Goal: Task Accomplishment & Management: Complete application form

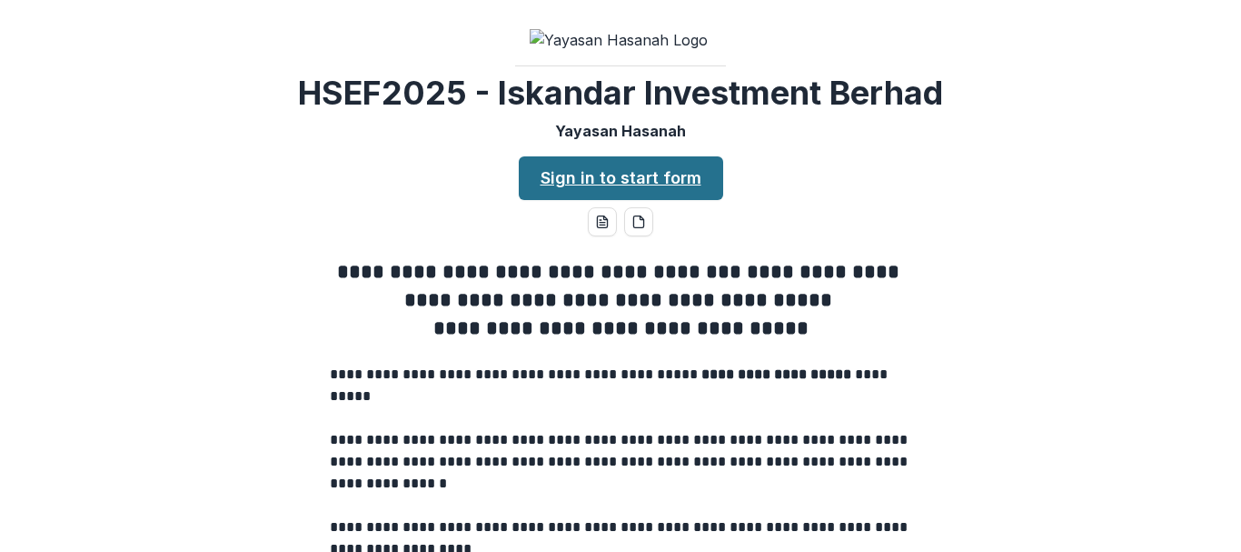
click at [605, 200] on link "Sign in to start form" at bounding box center [621, 178] width 204 height 44
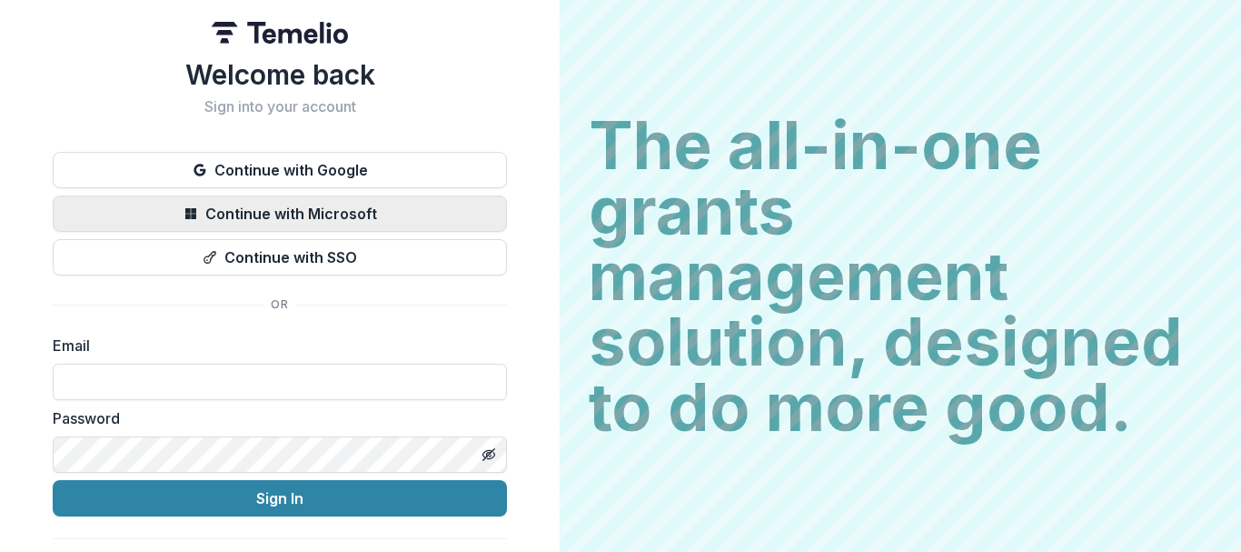
click at [282, 221] on button "Continue with Microsoft" at bounding box center [280, 213] width 454 height 36
click at [376, 223] on button "Continue with Microsoft" at bounding box center [280, 213] width 454 height 36
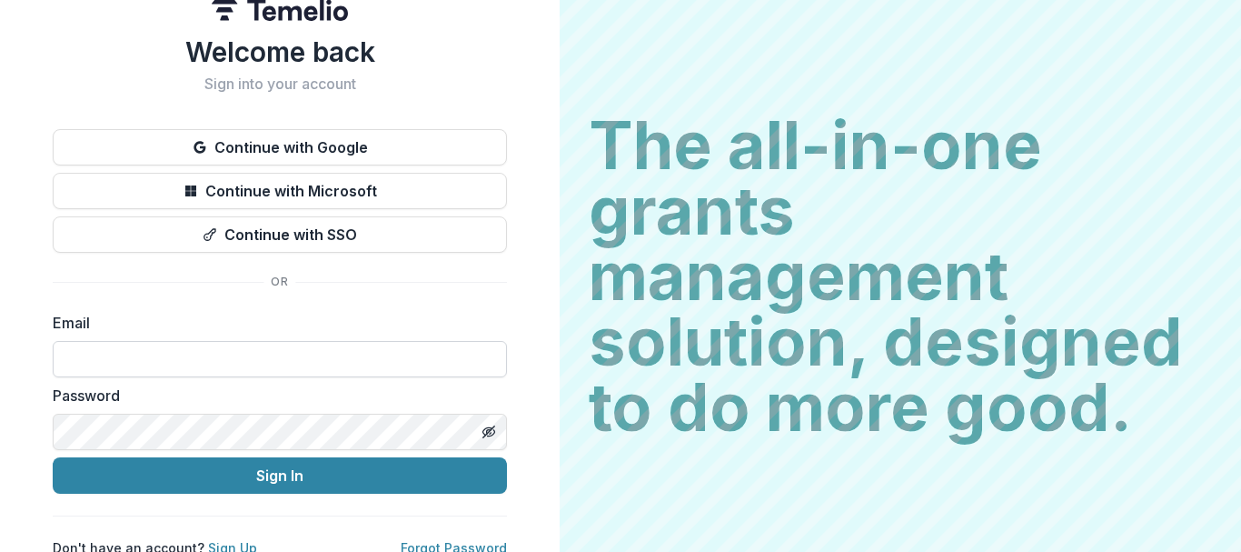
scroll to position [43, 0]
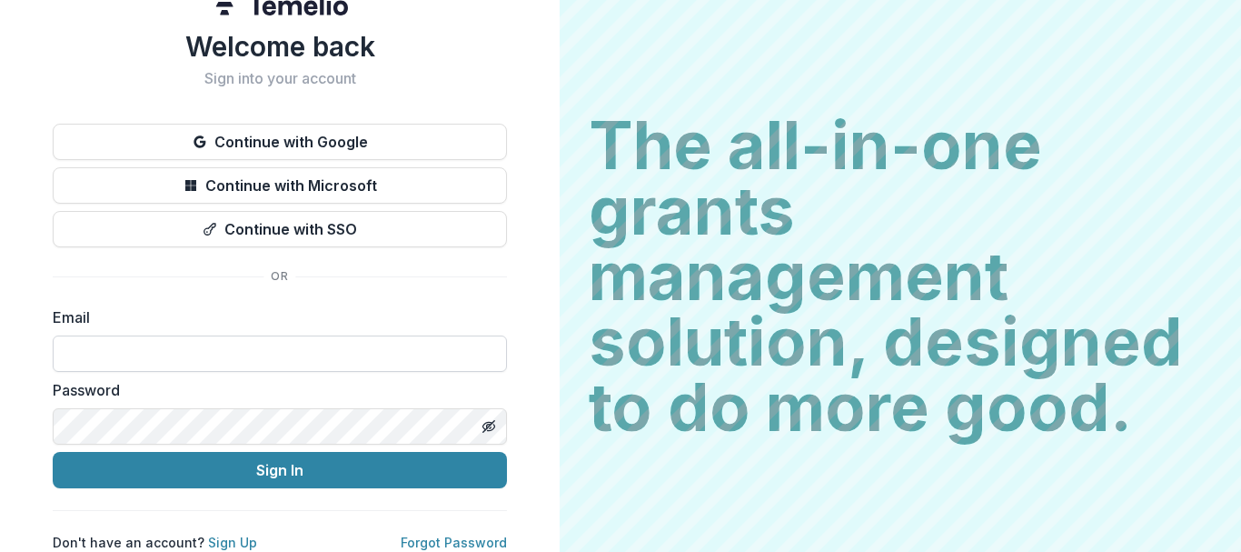
click at [291, 335] on input at bounding box center [280, 353] width 454 height 36
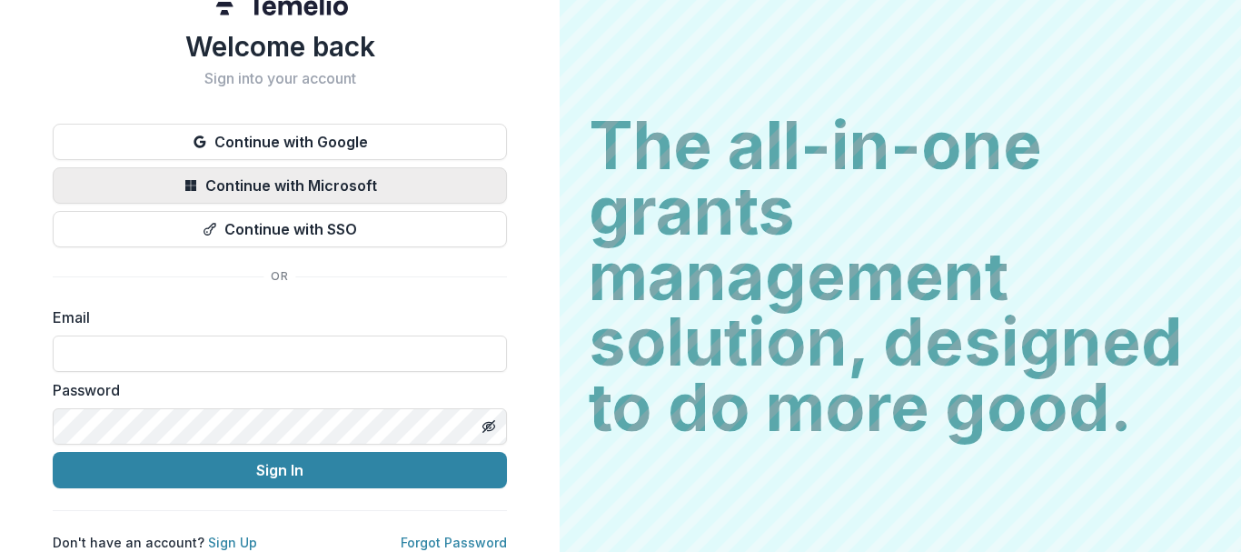
click at [318, 167] on button "Continue with Microsoft" at bounding box center [280, 185] width 454 height 36
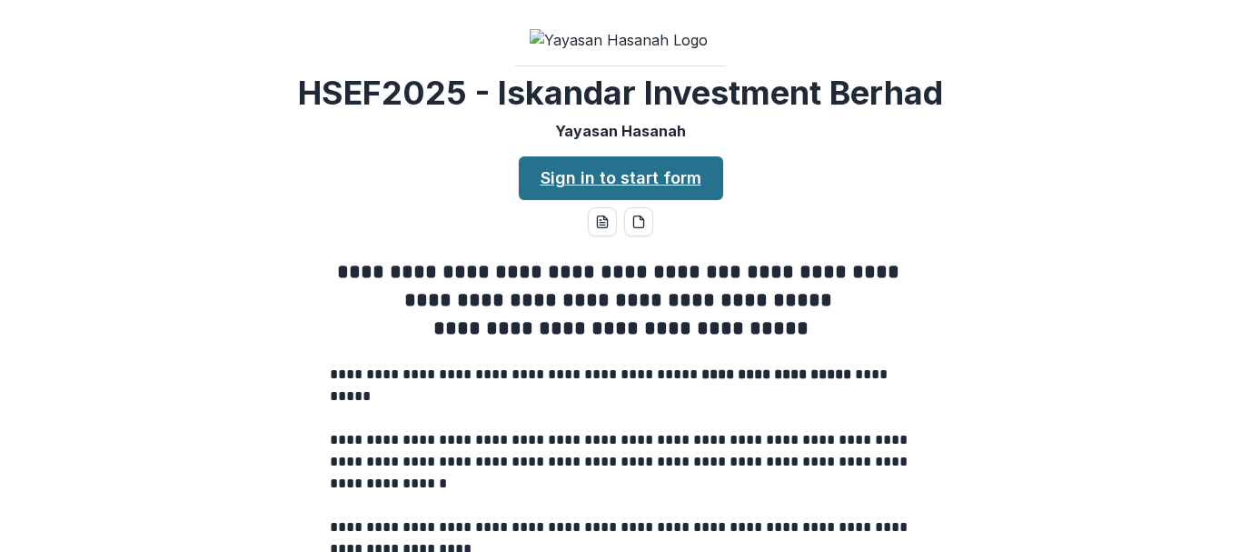
click at [660, 200] on link "Sign in to start form" at bounding box center [621, 178] width 204 height 44
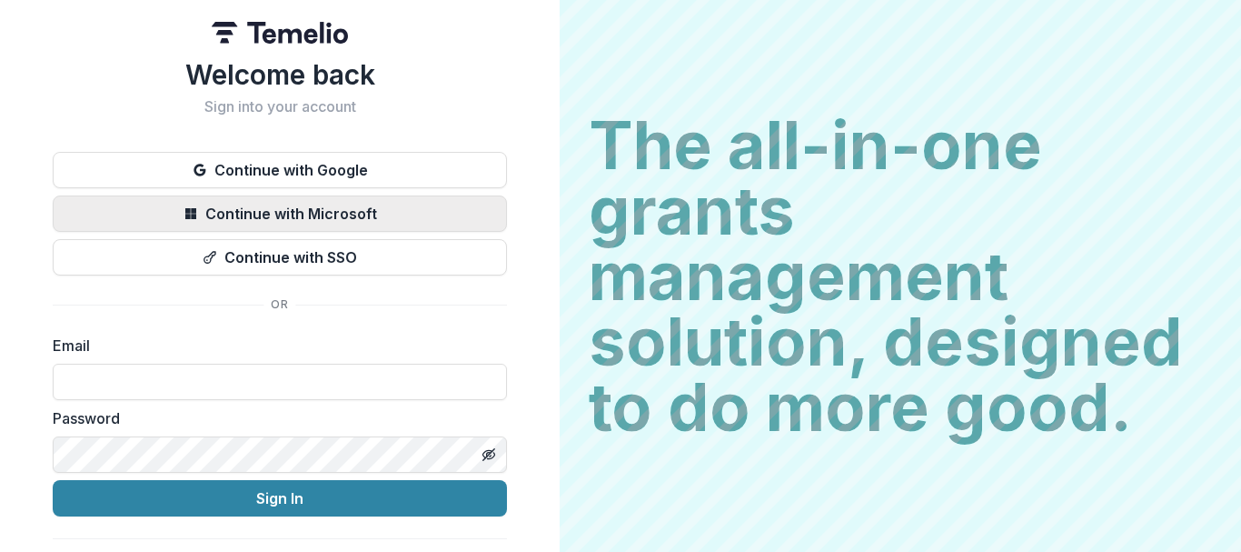
click at [396, 216] on button "Continue with Microsoft" at bounding box center [280, 213] width 454 height 36
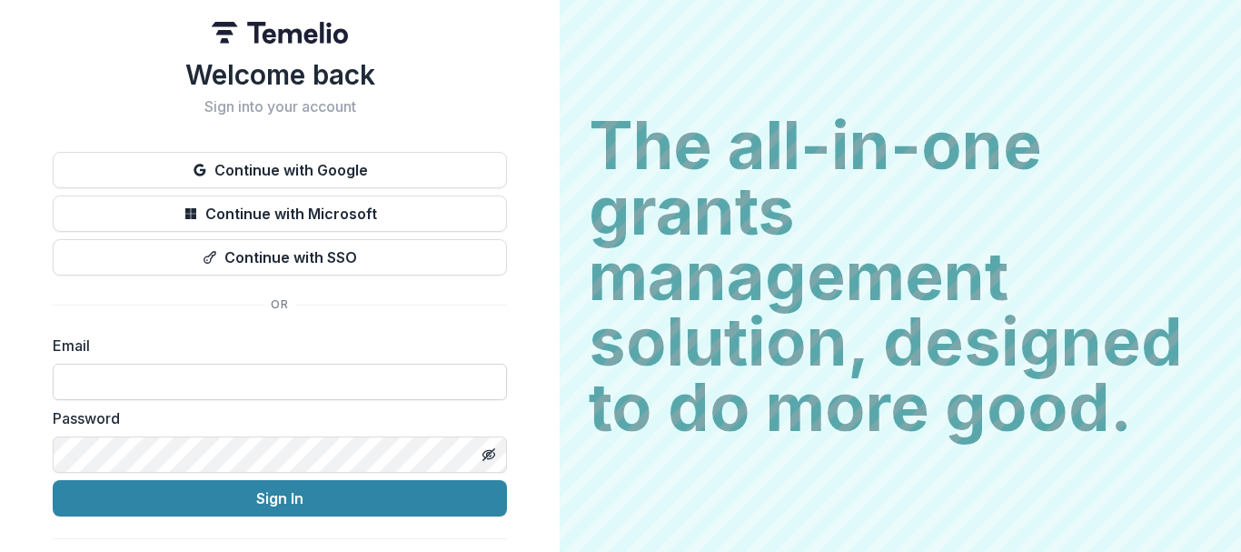
click at [252, 378] on input at bounding box center [280, 381] width 454 height 36
type input "**********"
click at [0, 439] on div "**********" at bounding box center [280, 290] width 560 height 580
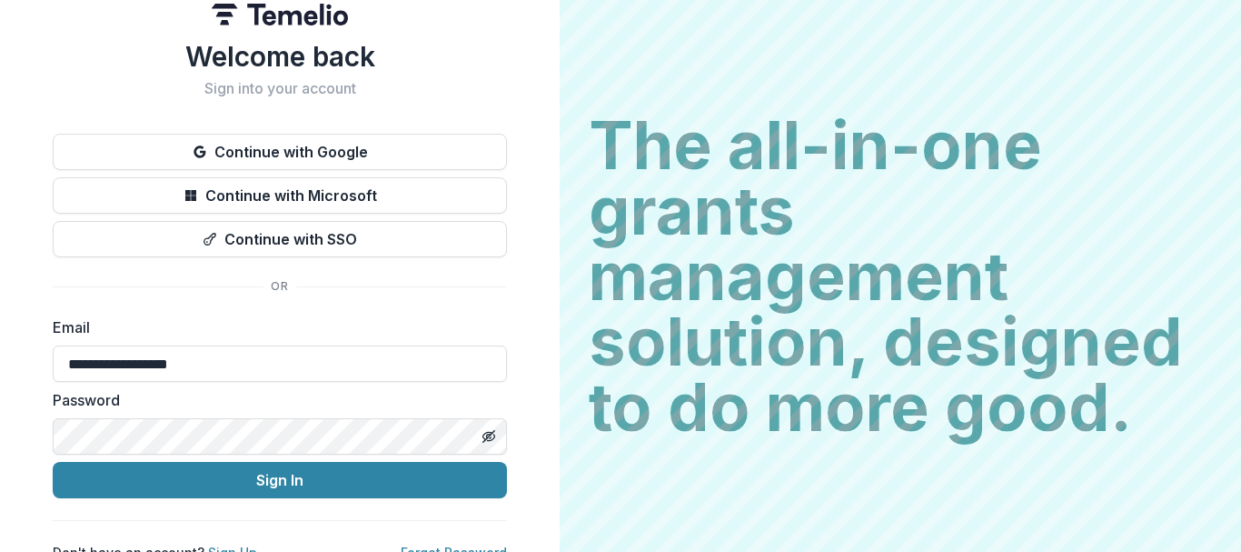
scroll to position [43, 0]
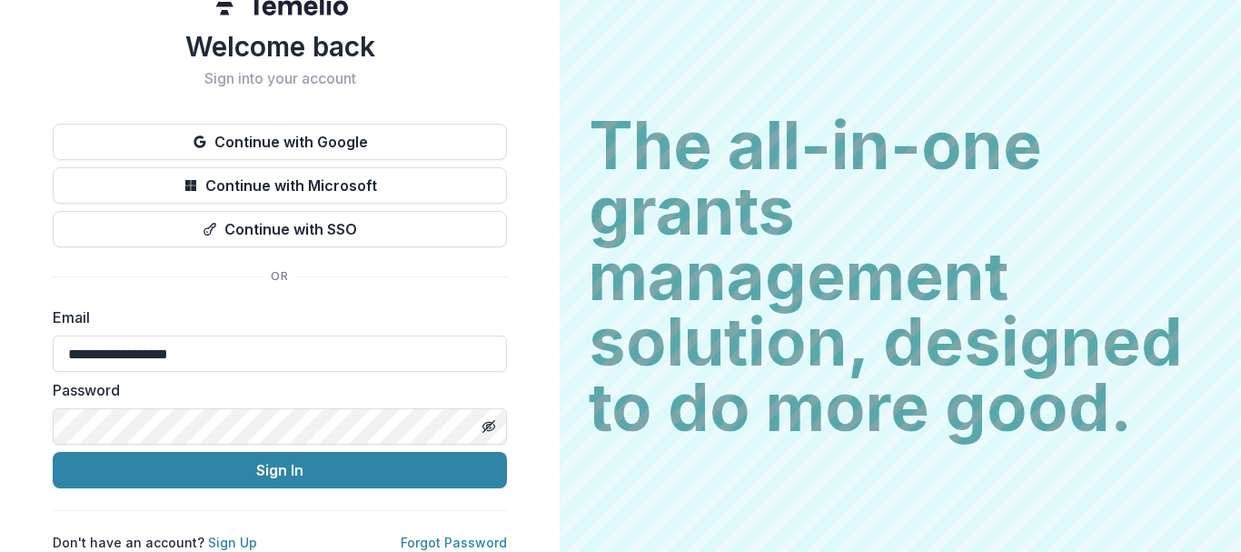
click at [53, 452] on button "Sign In" at bounding box center [280, 470] width 454 height 36
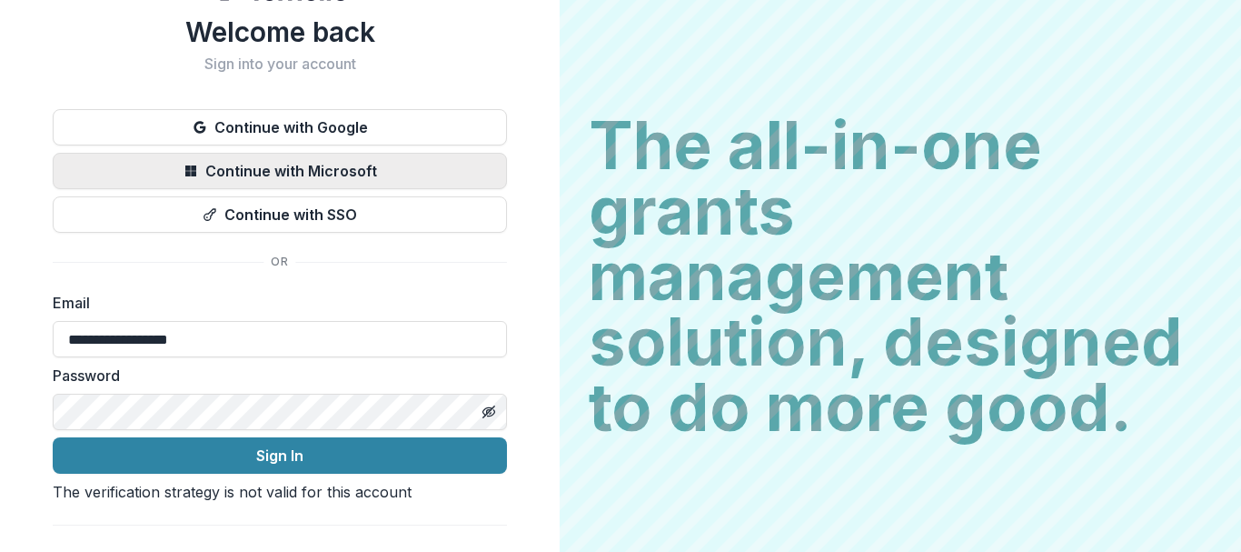
click at [382, 167] on button "Continue with Microsoft" at bounding box center [280, 171] width 454 height 36
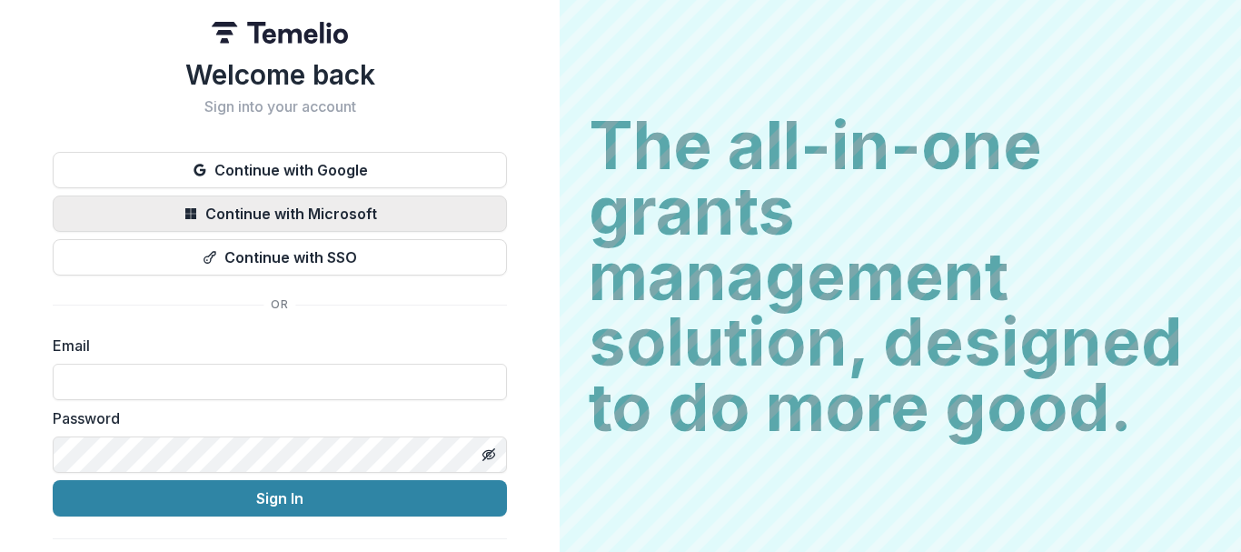
click at [412, 211] on button "Continue with Microsoft" at bounding box center [280, 213] width 454 height 36
click at [396, 225] on button "Continue with Microsoft" at bounding box center [280, 213] width 454 height 36
click at [347, 224] on button "Continue with Microsoft" at bounding box center [280, 213] width 454 height 36
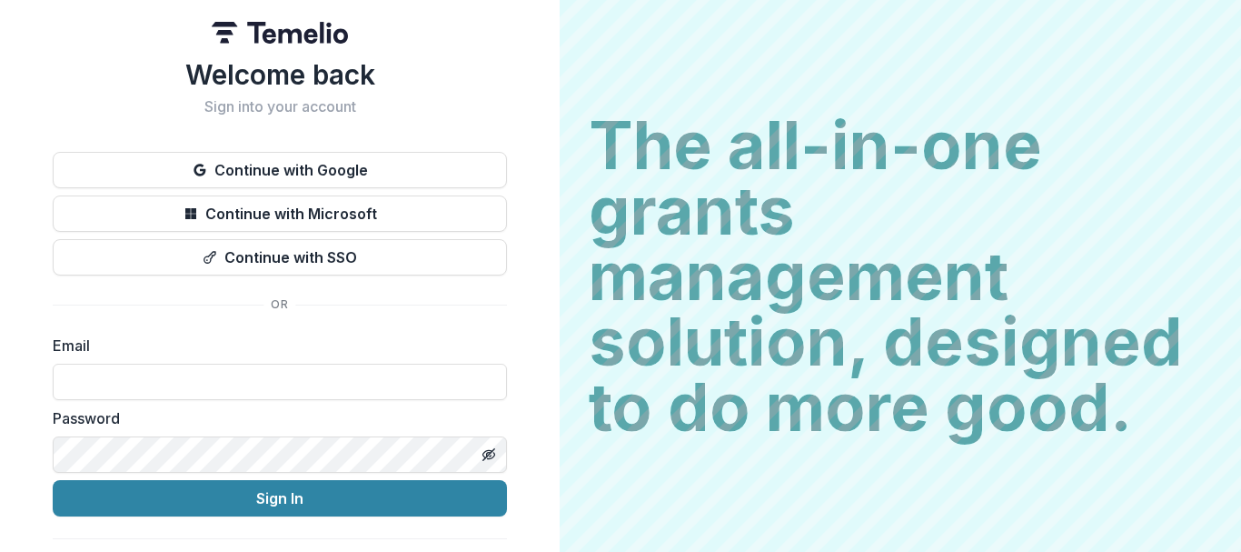
scroll to position [43, 0]
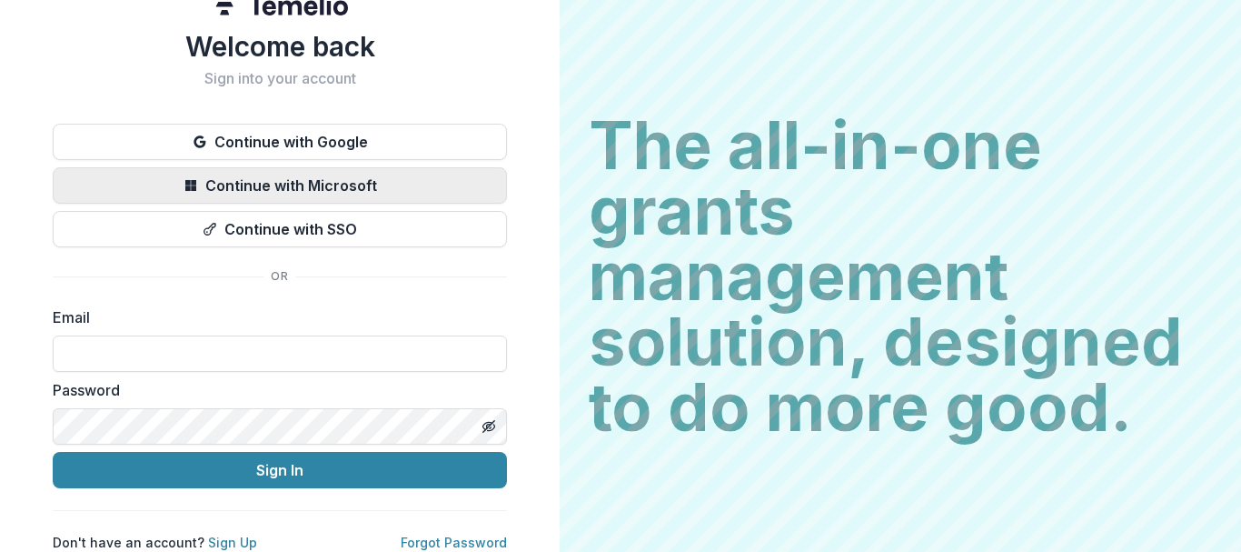
click at [400, 167] on button "Continue with Microsoft" at bounding box center [280, 185] width 454 height 36
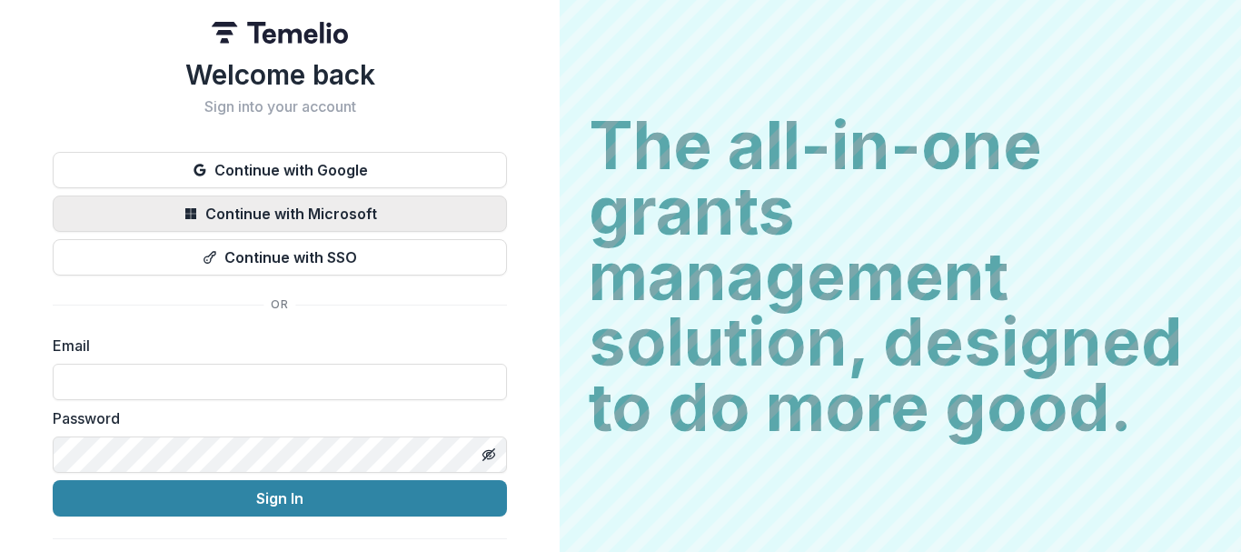
click at [367, 225] on button "Continue with Microsoft" at bounding box center [280, 213] width 454 height 36
click at [357, 219] on button "Continue with Microsoft" at bounding box center [280, 213] width 454 height 36
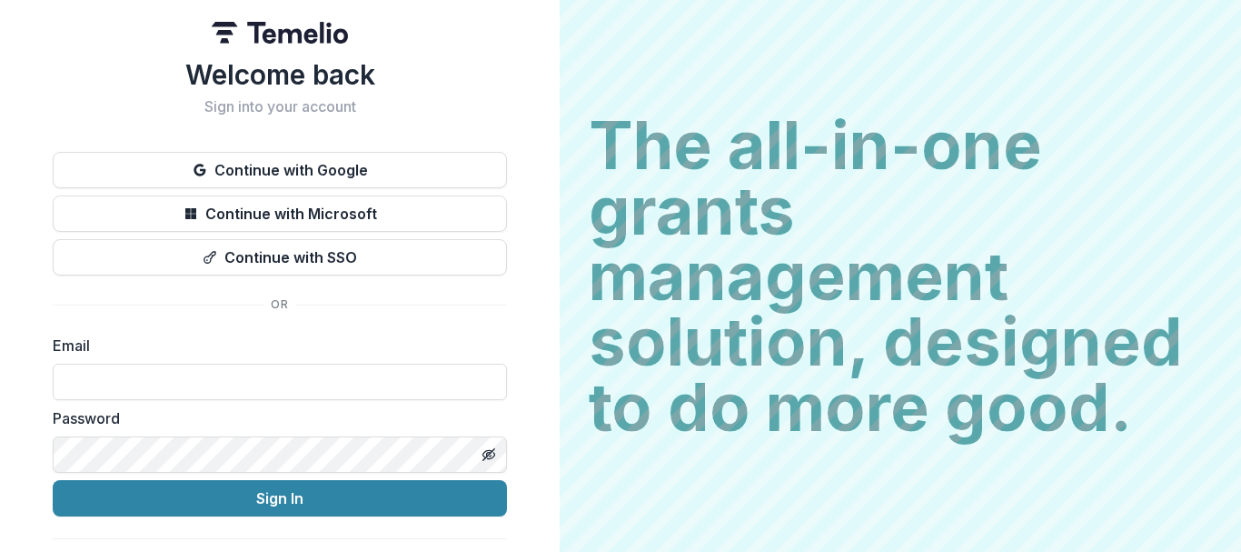
click at [263, 356] on label "Email" at bounding box center [274, 345] width 443 height 22
click at [263, 363] on input at bounding box center [280, 381] width 454 height 36
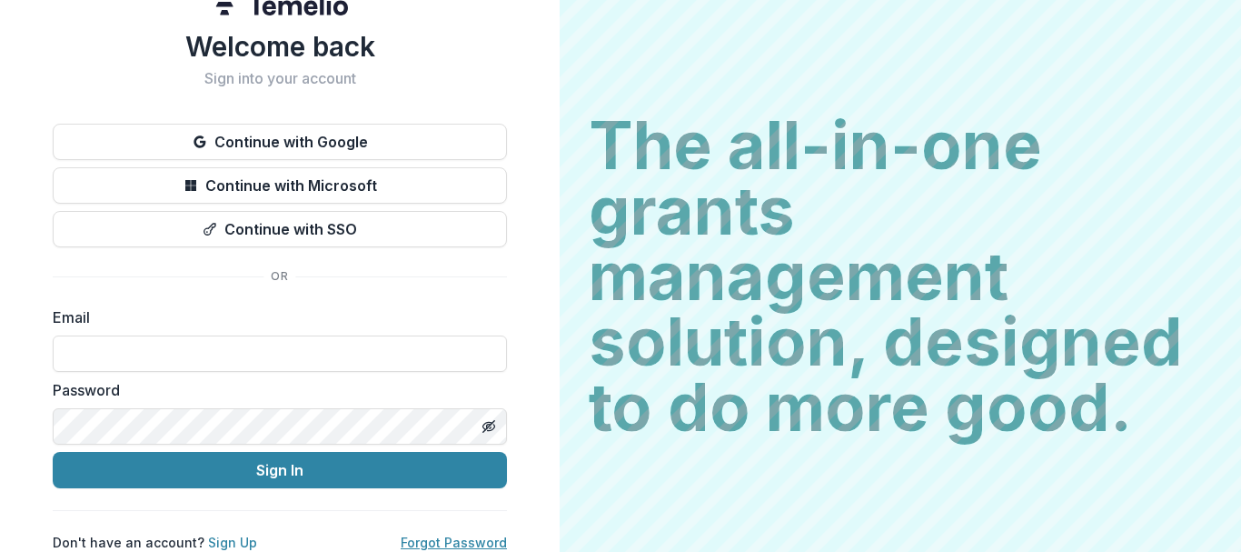
click at [475, 534] on link "Forgot Password" at bounding box center [454, 541] width 106 height 15
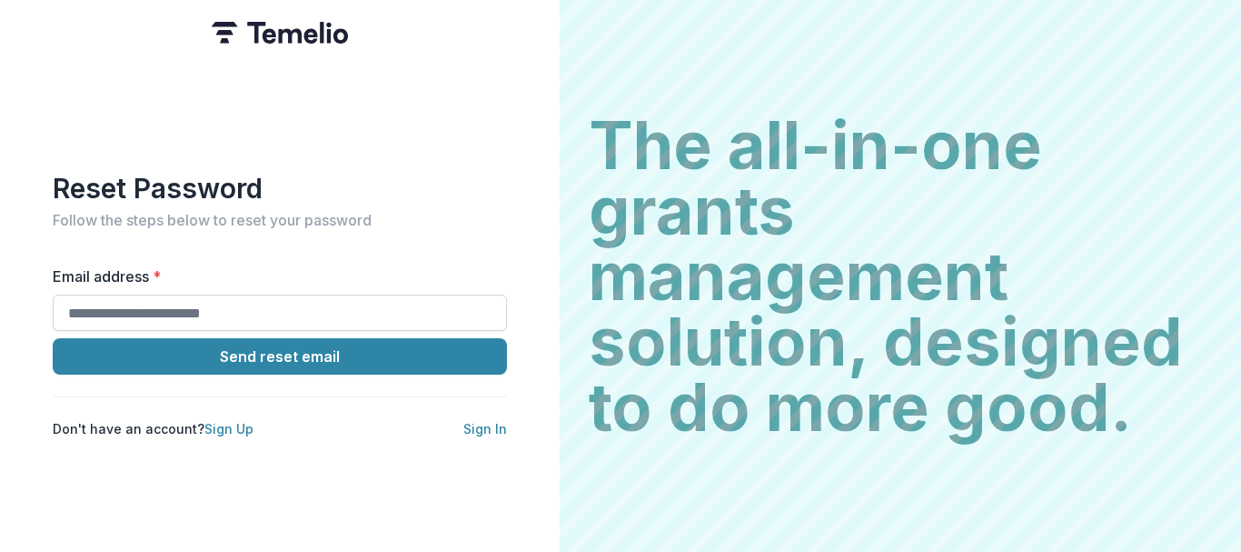
click at [305, 296] on input "Email address *" at bounding box center [280, 312] width 454 height 36
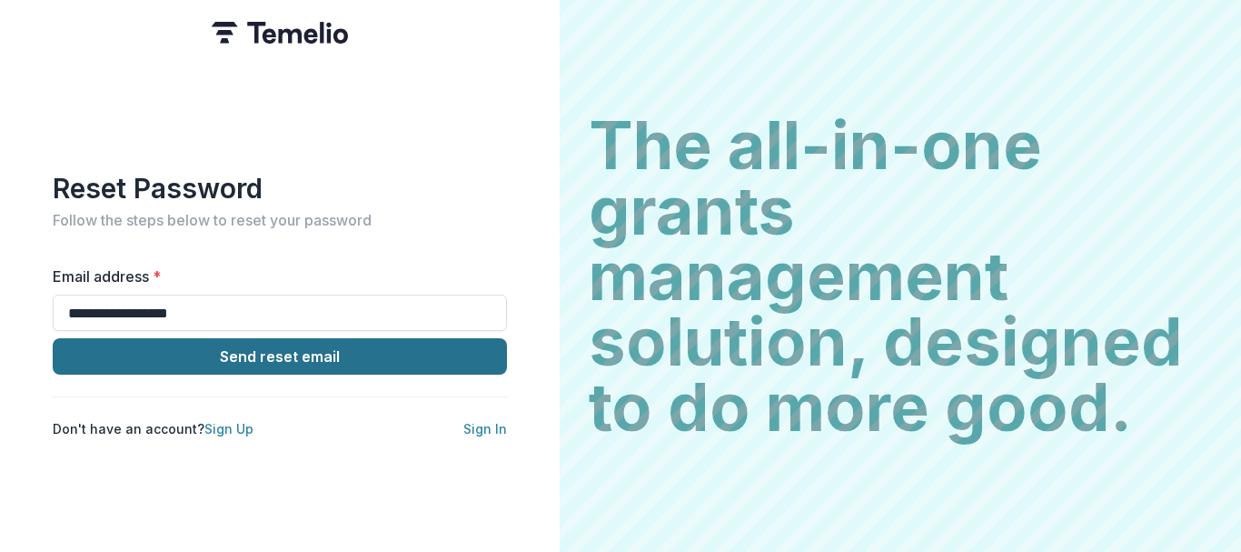
type input "**********"
click at [302, 353] on button "Send reset email" at bounding box center [280, 356] width 454 height 36
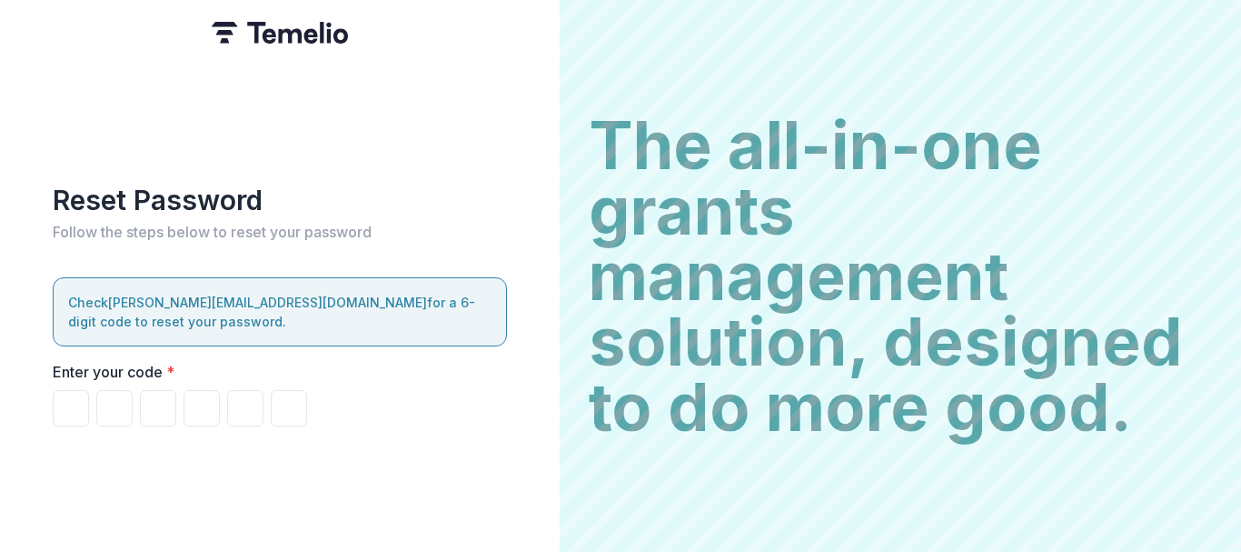
type input "*"
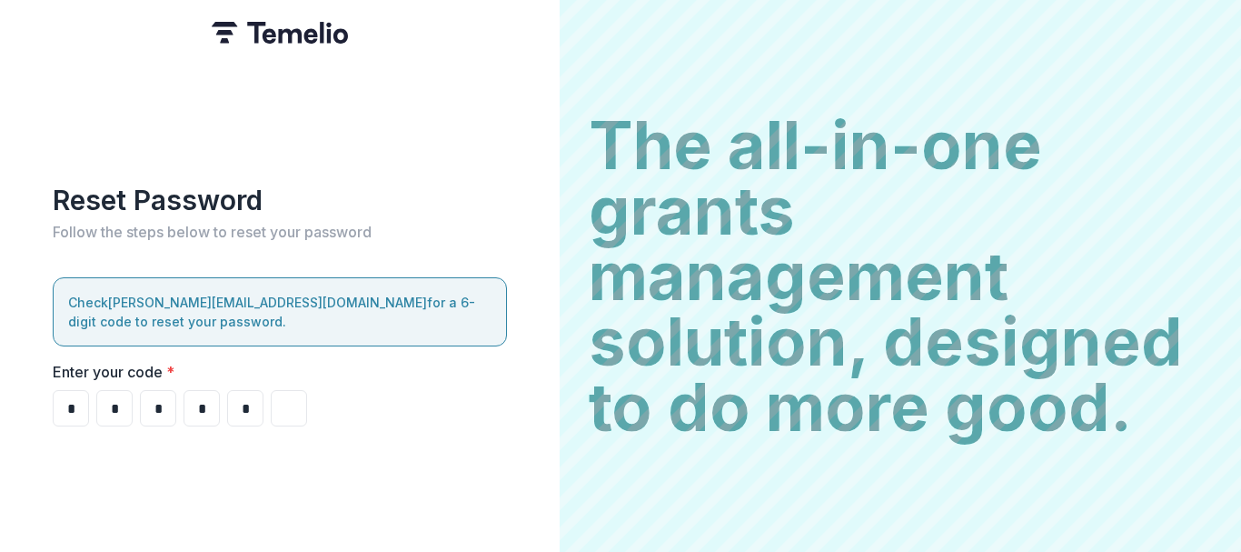
type input "*"
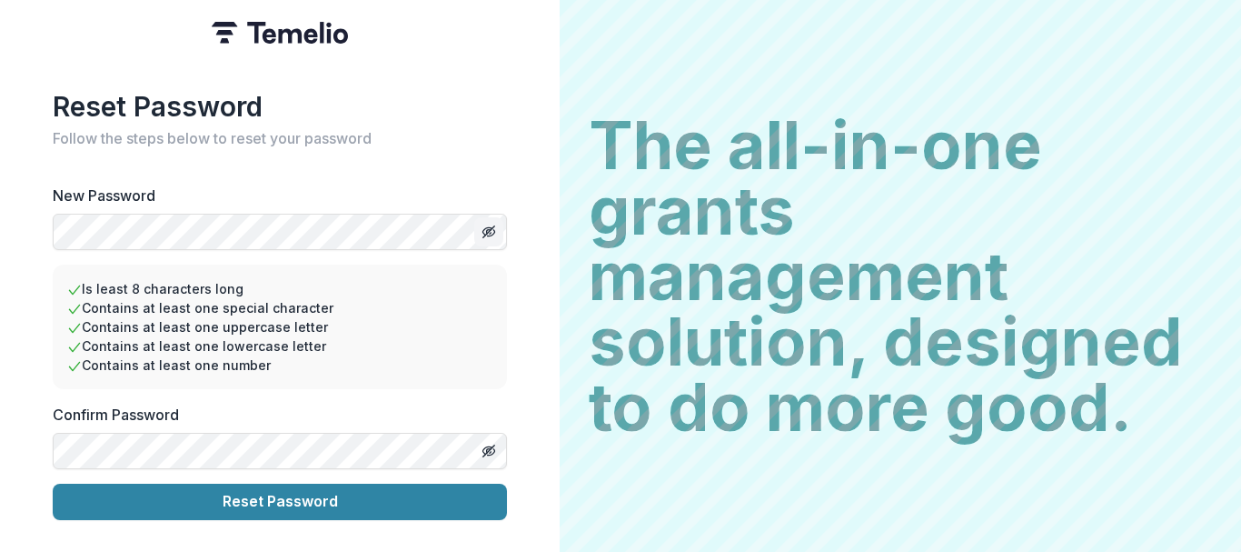
click at [488, 217] on button "Toggle password visibility" at bounding box center [488, 231] width 29 height 29
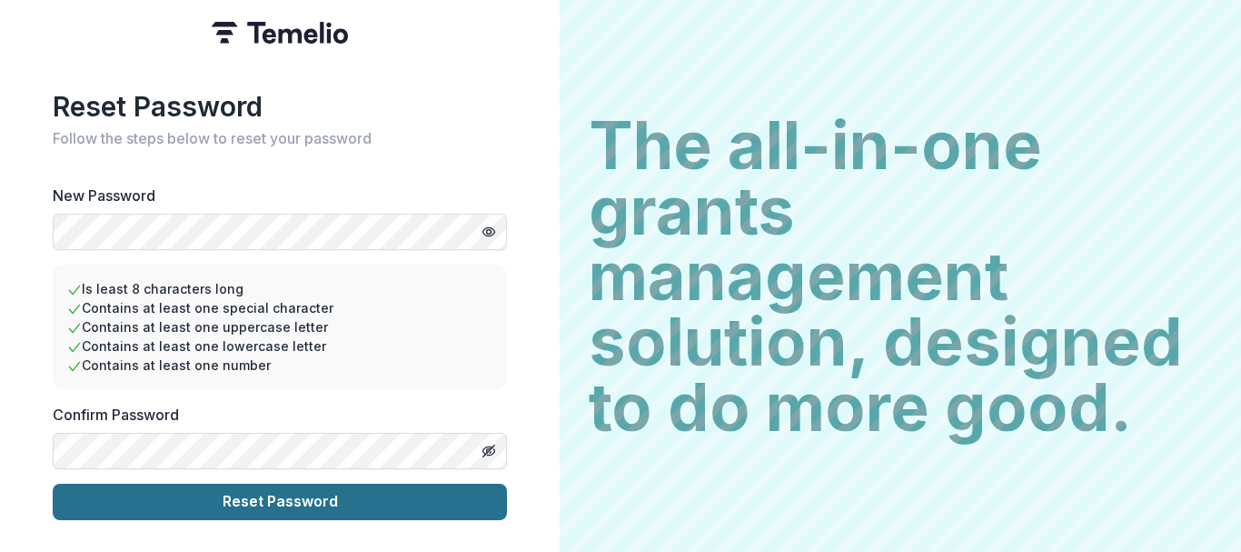
click at [322, 483] on button "Reset Password" at bounding box center [280, 501] width 454 height 36
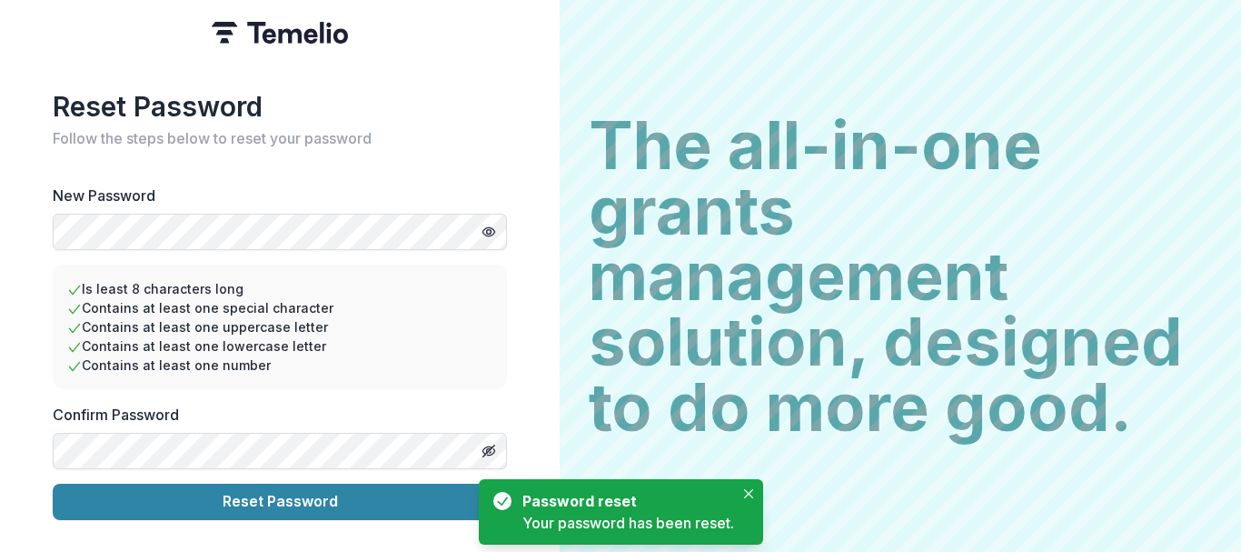
click at [615, 508] on div "Password reset" at bounding box center [625, 501] width 204 height 22
click at [745, 491] on icon "Close" at bounding box center [748, 493] width 9 height 9
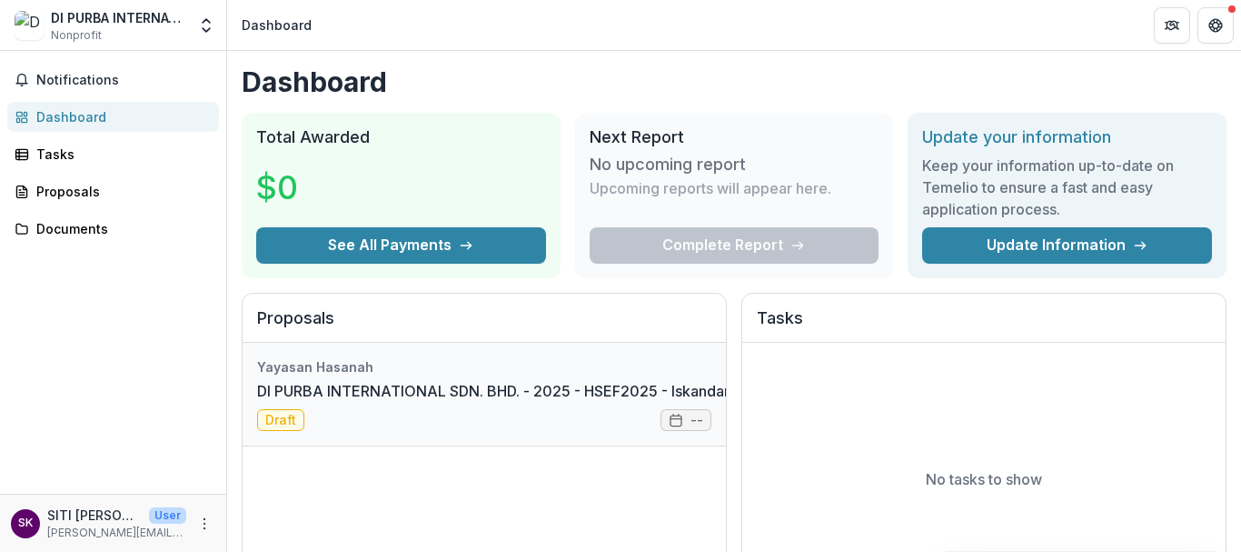
click at [508, 402] on link "DI PURBA INTERNATIONAL SDN. BHD. - 2025 - HSEF2025 - Iskandar Investment Berhad" at bounding box center [559, 391] width 605 height 22
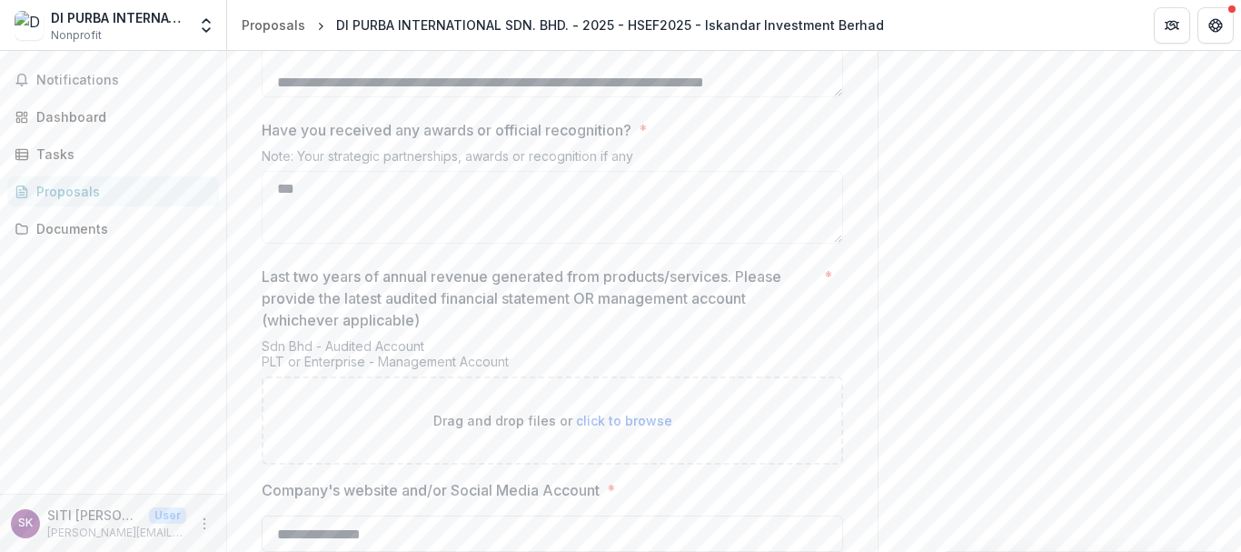
scroll to position [3956, 0]
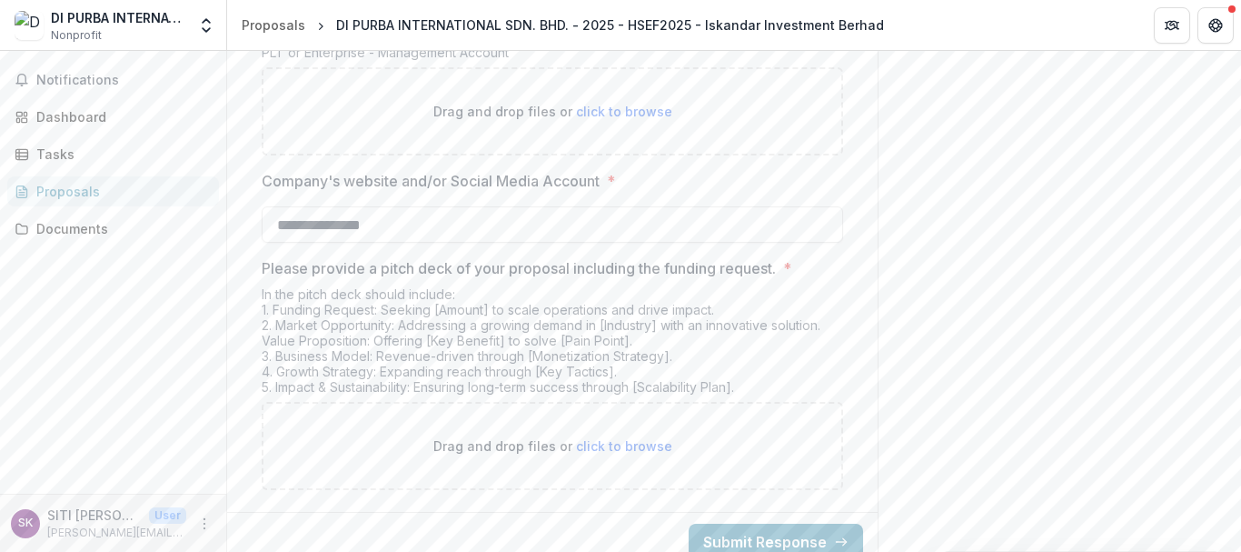
click at [641, 438] on span "click to browse" at bounding box center [624, 445] width 96 height 15
type input "**********"
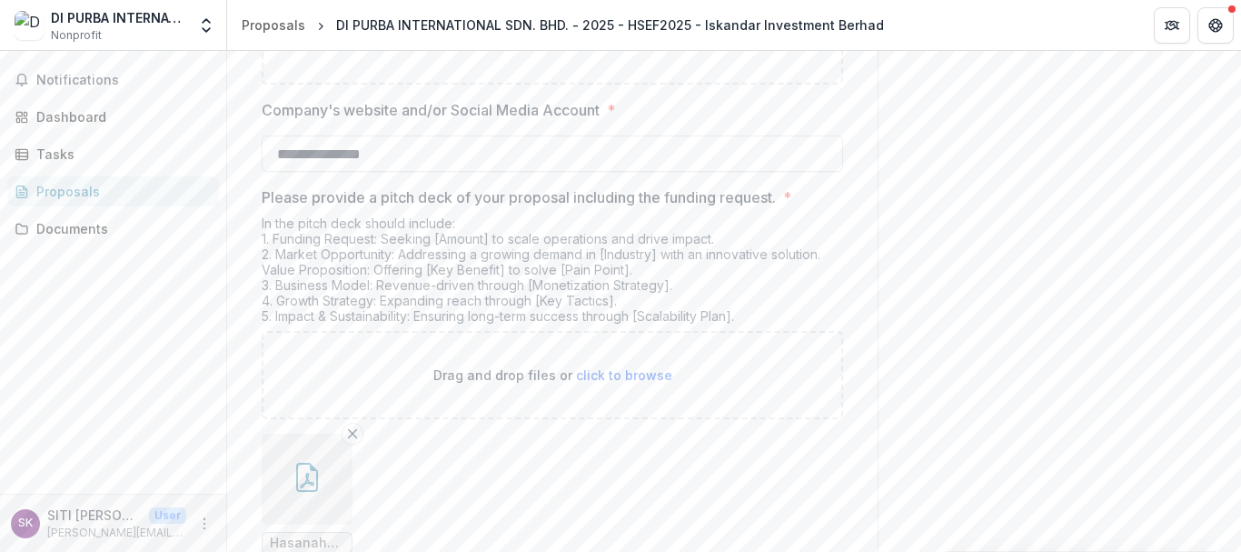
scroll to position [4105, 0]
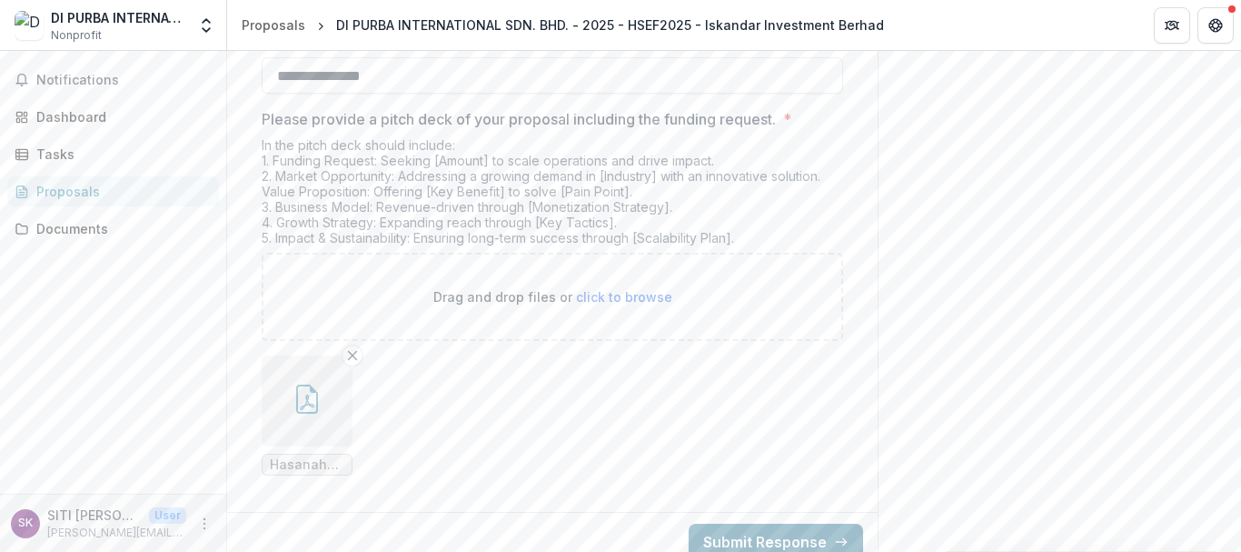
click at [739, 534] on button "Submit Response" at bounding box center [776, 541] width 174 height 36
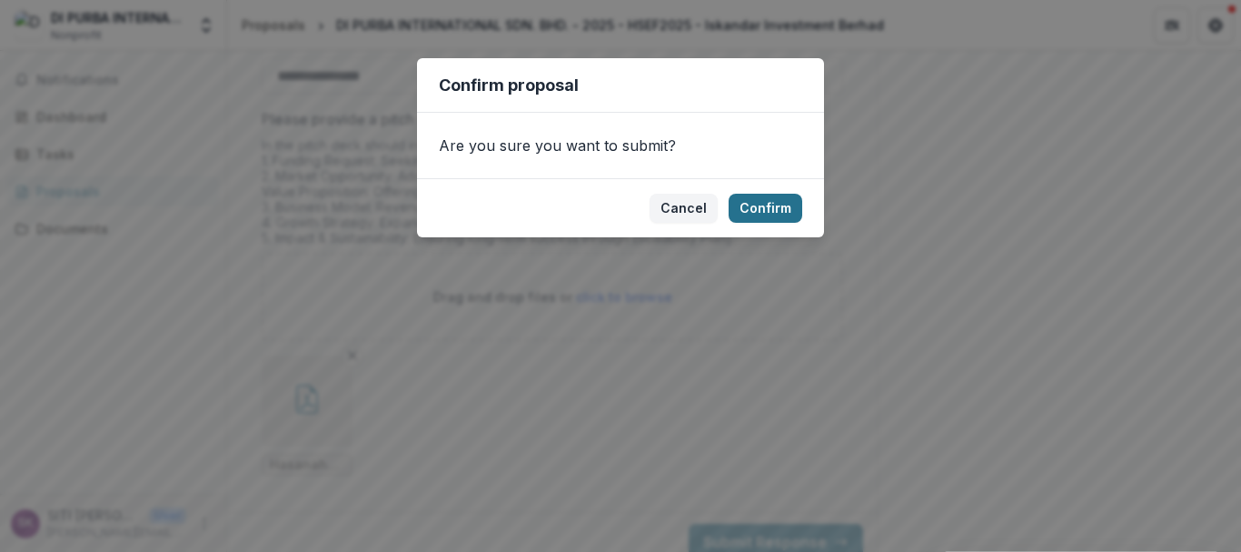
click at [764, 206] on button "Confirm" at bounding box center [766, 208] width 74 height 29
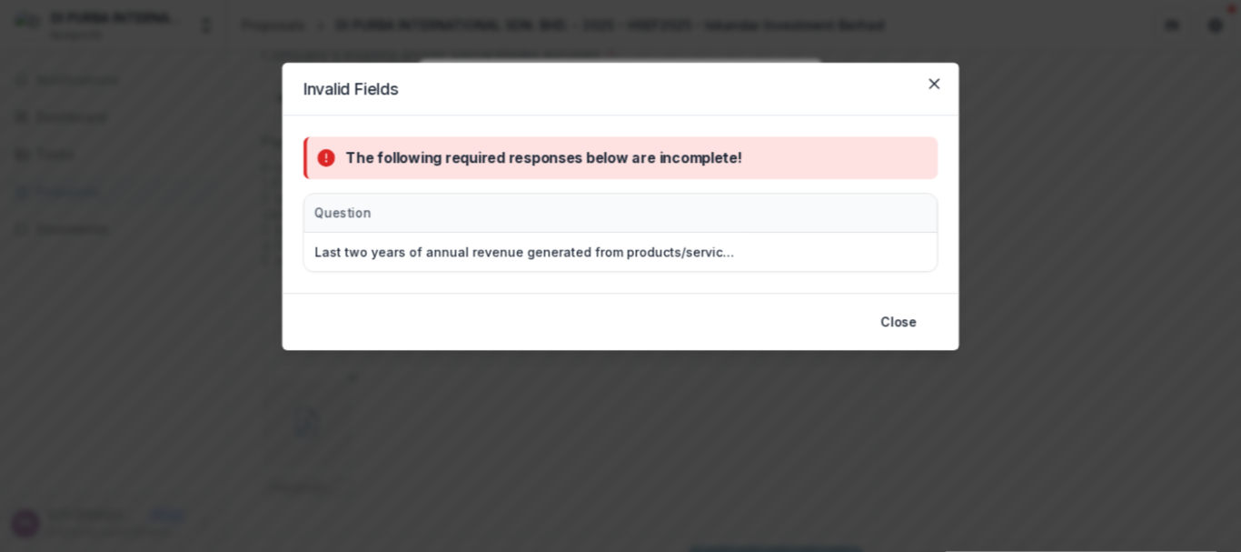
scroll to position [4127, 0]
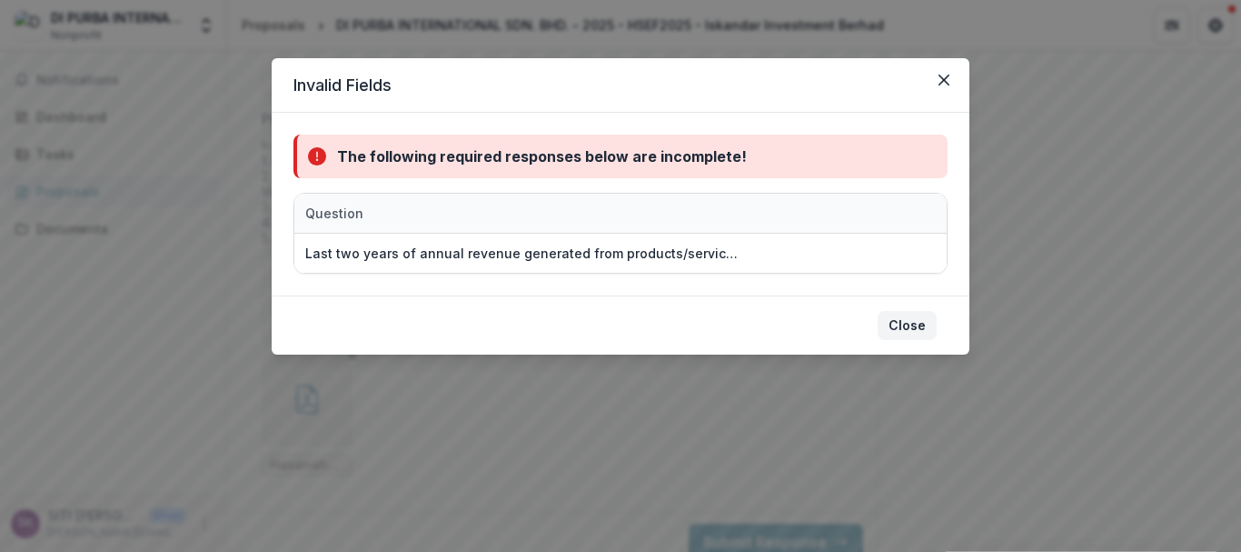
click at [912, 329] on button "Close" at bounding box center [907, 325] width 59 height 29
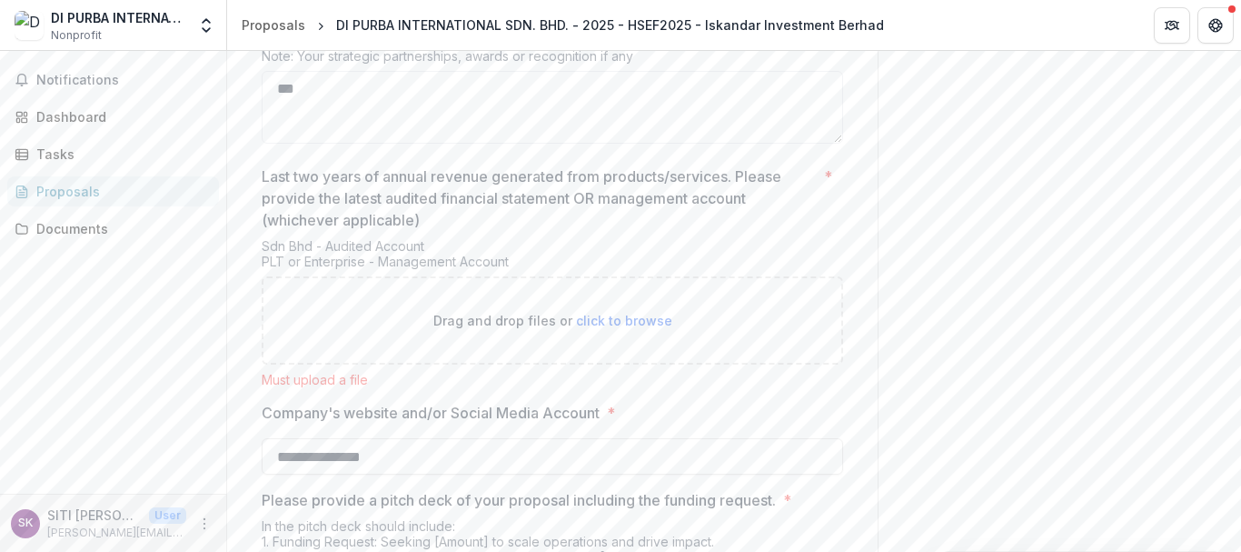
scroll to position [3739, 0]
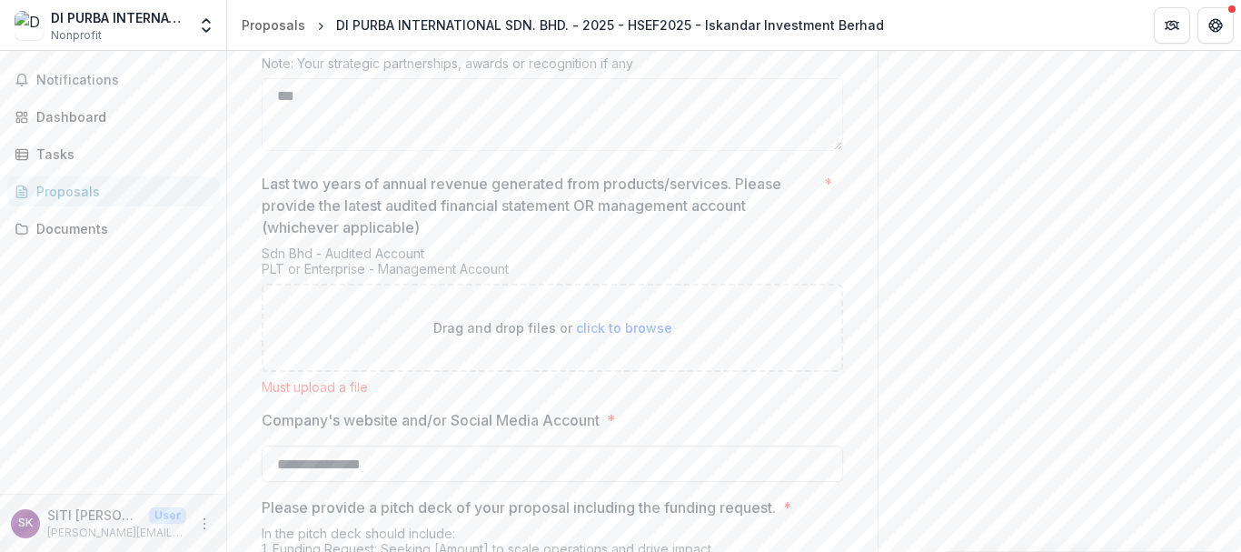
click at [549, 284] on div "Drag and drop files or click to browse" at bounding box center [553, 328] width 582 height 88
type input "**********"
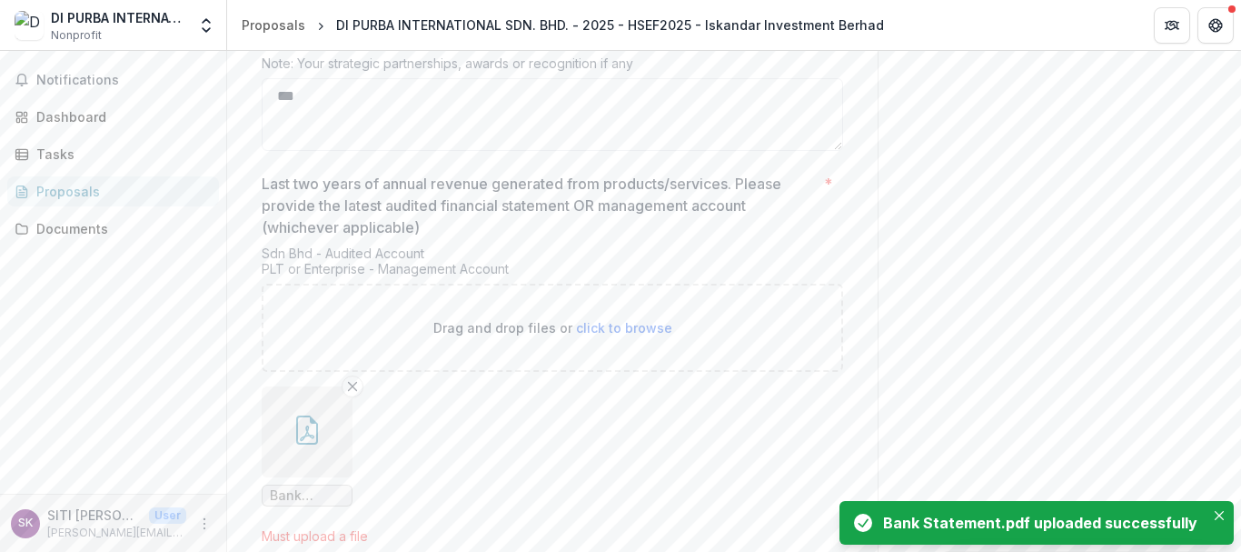
click at [304, 421] on icon "button" at bounding box center [307, 429] width 29 height 29
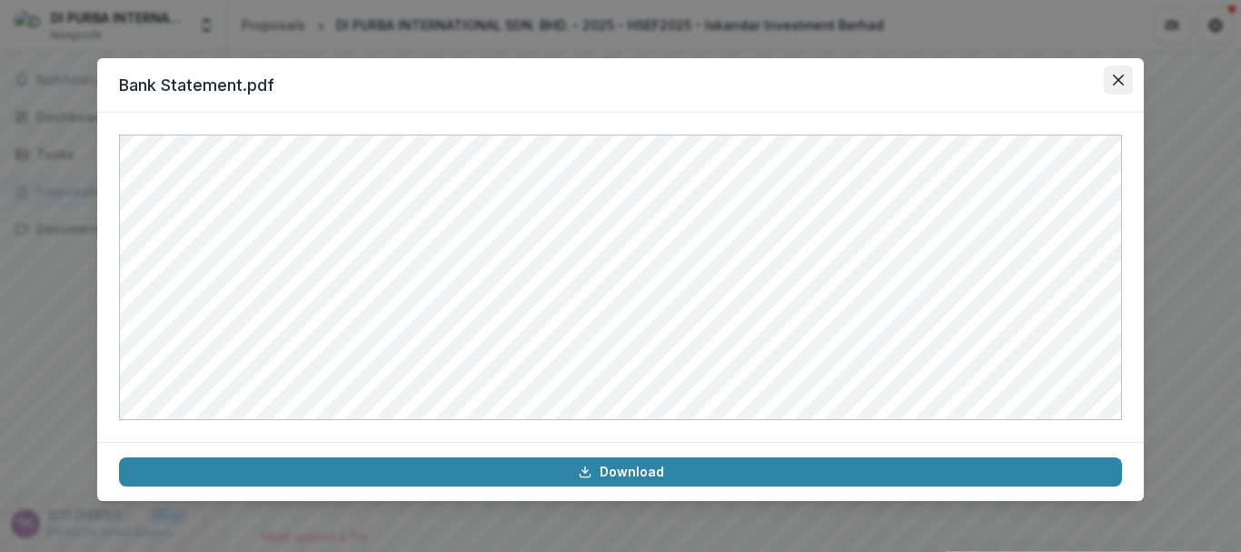
click at [1121, 85] on button "Close" at bounding box center [1118, 79] width 29 height 29
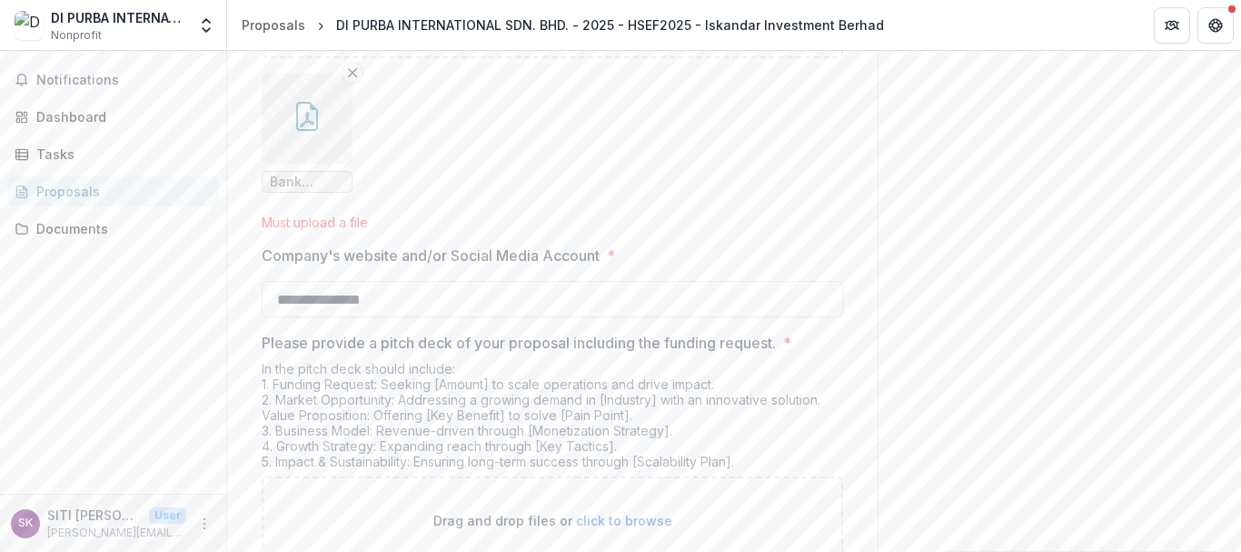
scroll to position [4276, 0]
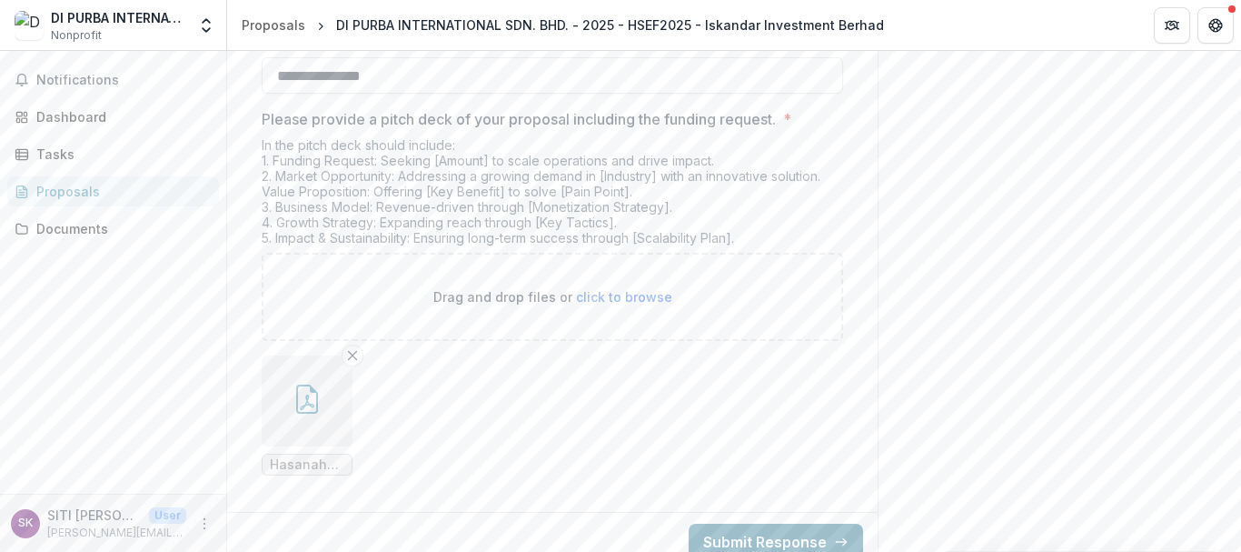
click at [797, 523] on button "Submit Response" at bounding box center [776, 541] width 174 height 36
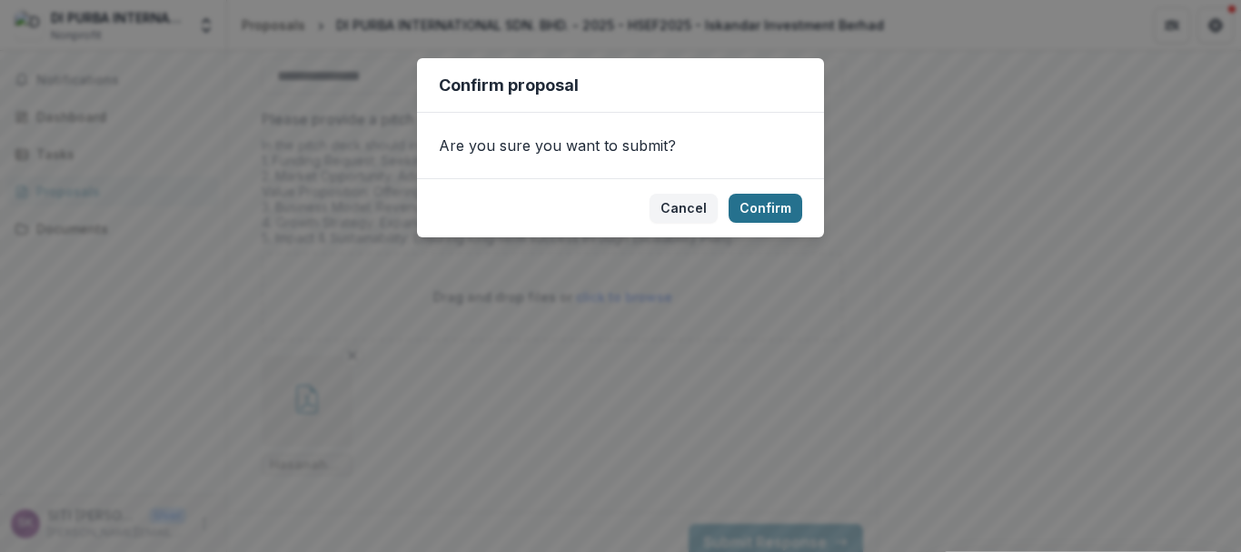
click at [762, 214] on button "Confirm" at bounding box center [766, 208] width 74 height 29
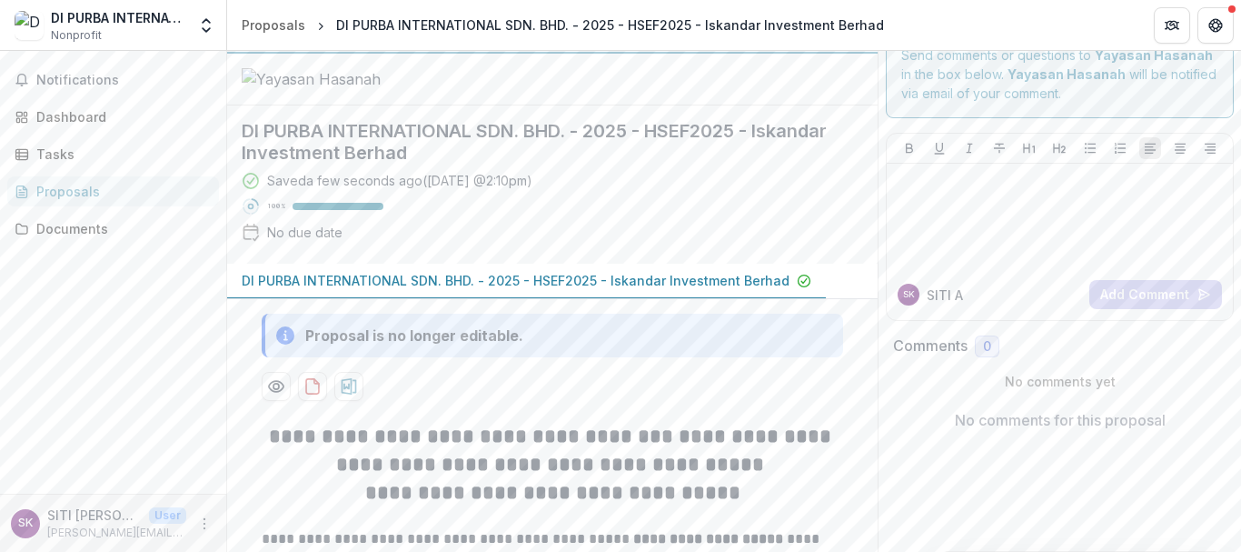
scroll to position [0, 0]
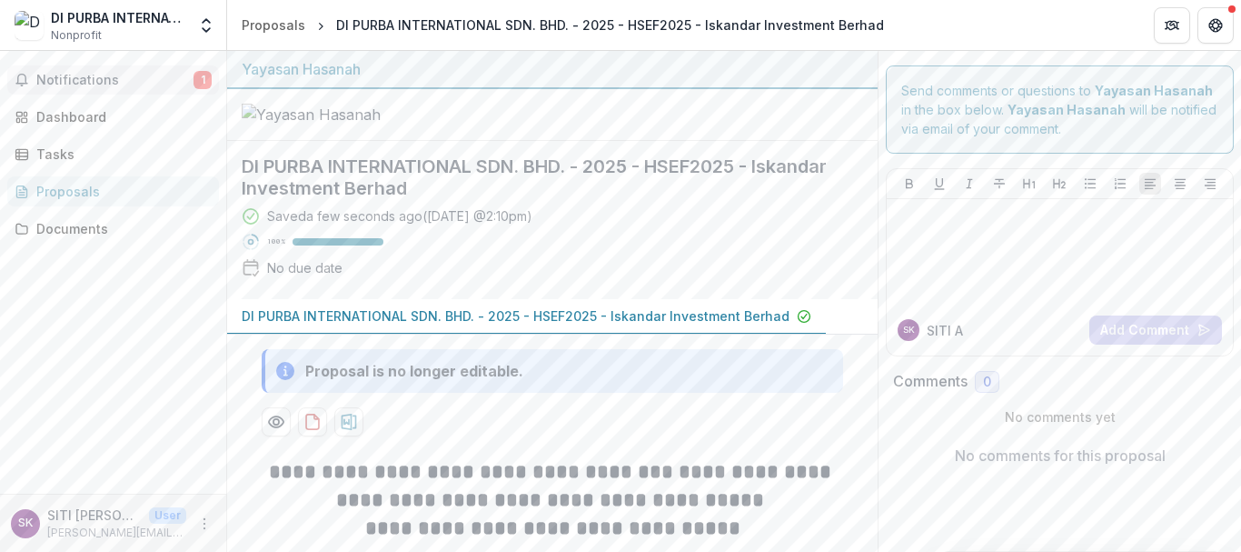
click at [139, 81] on span "Notifications" at bounding box center [114, 80] width 157 height 15
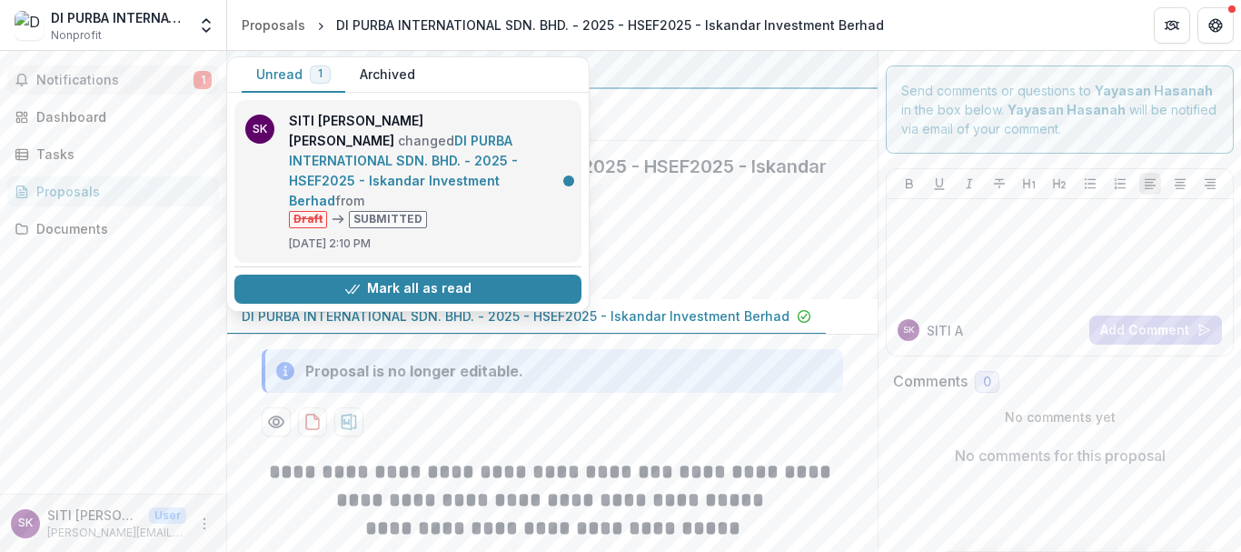
click at [507, 194] on link "DI PURBA INTERNATIONAL SDN. BHD. - 2025 - HSEF2025 - Iskandar Investment Berhad" at bounding box center [403, 170] width 229 height 75
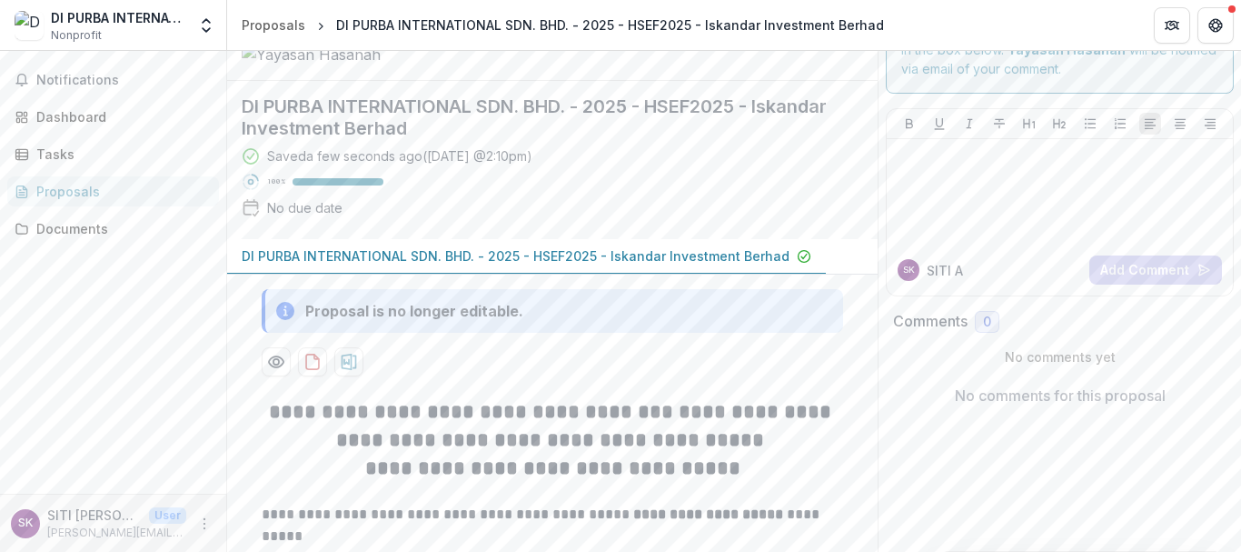
scroll to position [61, 0]
click at [605, 264] on p "DI PURBA INTERNATIONAL SDN. BHD. - 2025 - HSEF2025 - Iskandar Investment Berhad" at bounding box center [516, 254] width 548 height 19
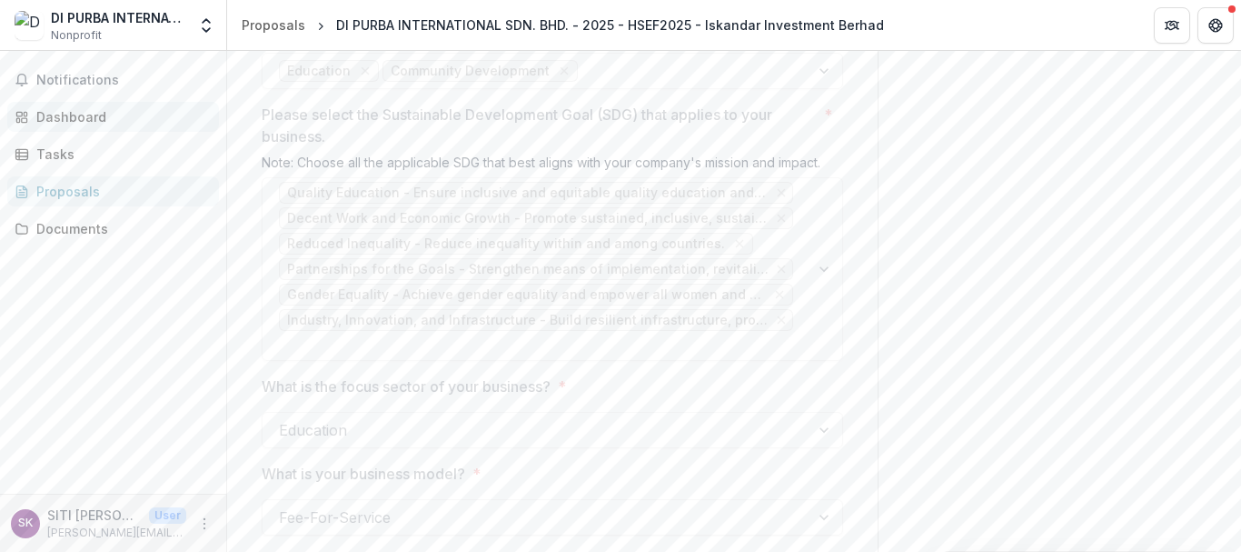
scroll to position [1817, 0]
click at [93, 91] on button "Notifications" at bounding box center [113, 79] width 212 height 29
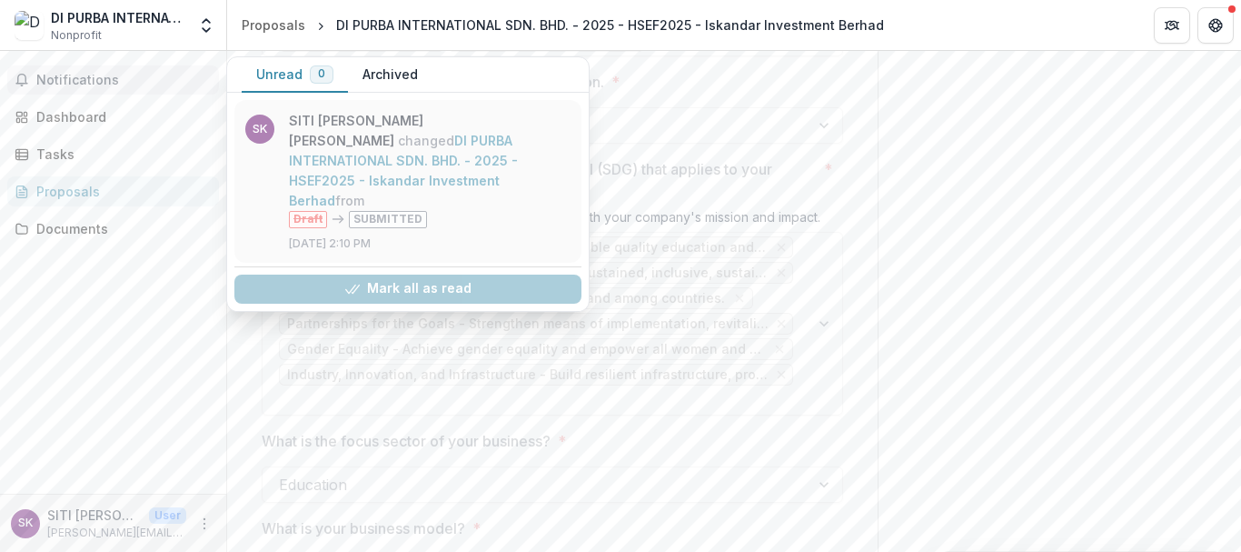
click at [384, 150] on link "DI PURBA INTERNATIONAL SDN. BHD. - 2025 - HSEF2025 - Iskandar Investment Berhad" at bounding box center [403, 170] width 229 height 75
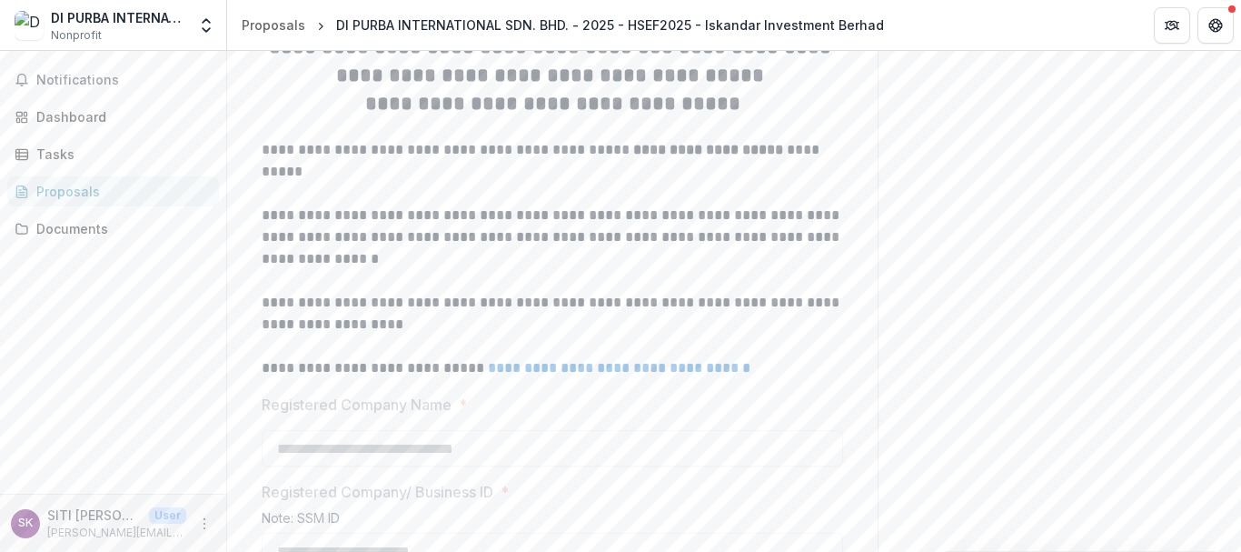
scroll to position [0, 0]
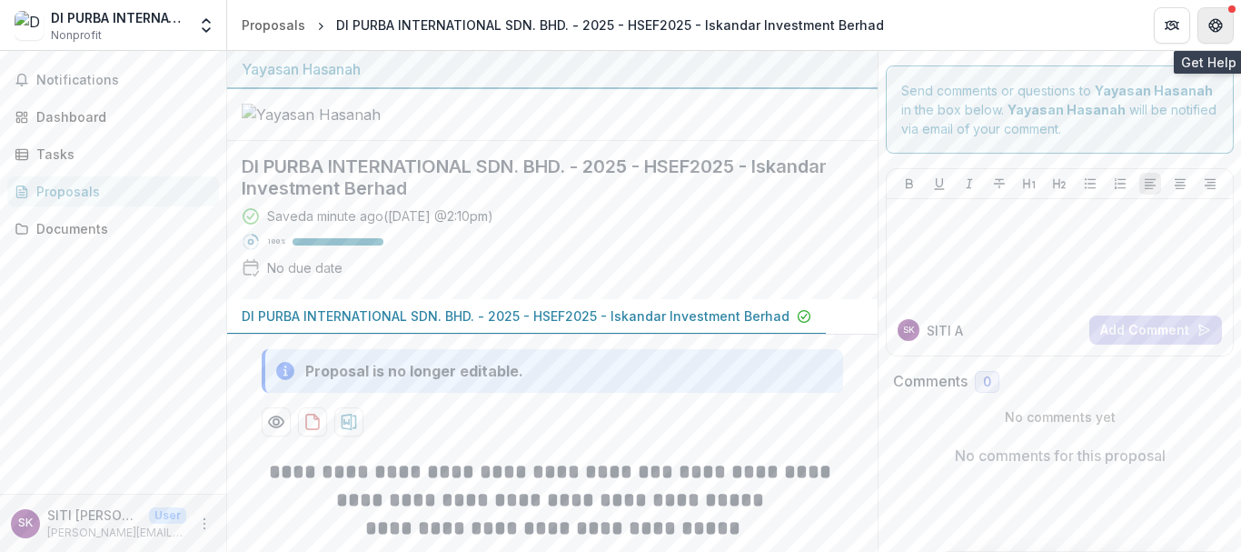
click at [1217, 35] on button "Get Help" at bounding box center [1216, 25] width 36 height 36
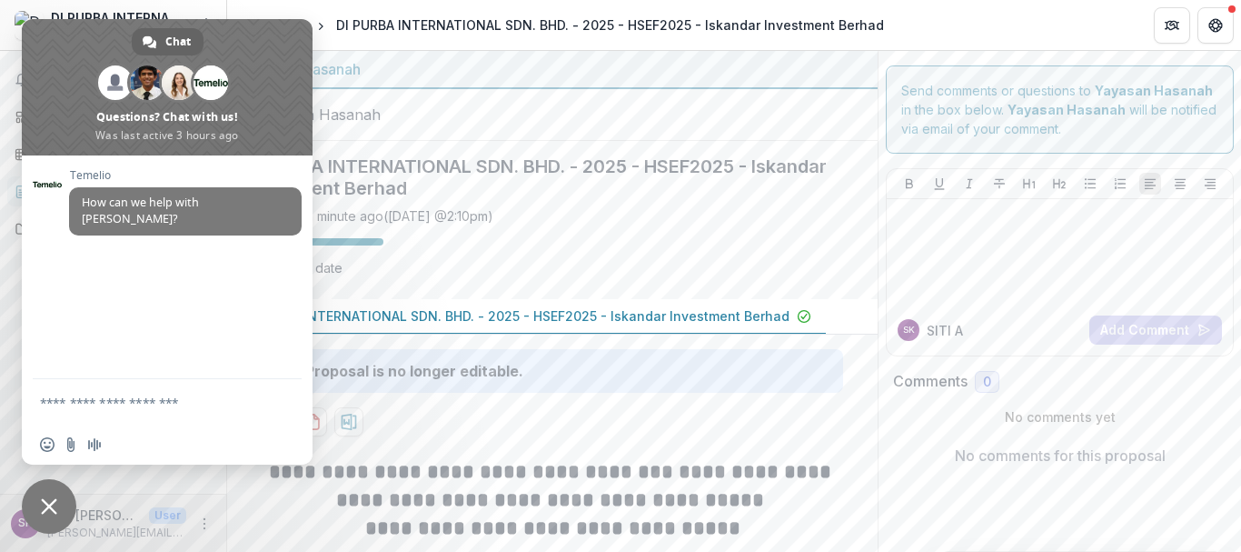
click at [573, 127] on div at bounding box center [552, 115] width 651 height 52
click at [37, 496] on span "Close chat" at bounding box center [49, 506] width 55 height 55
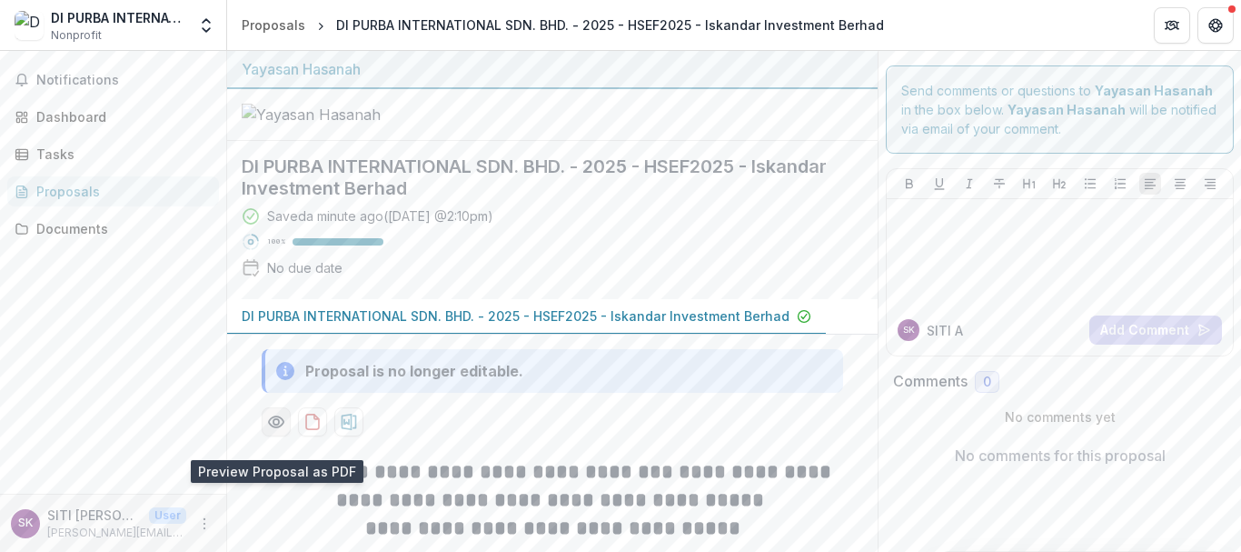
click at [281, 431] on icon "Preview 7ae42eb3-5540-4348-ab55-50e9745b2e51-0.pdf" at bounding box center [276, 422] width 18 height 18
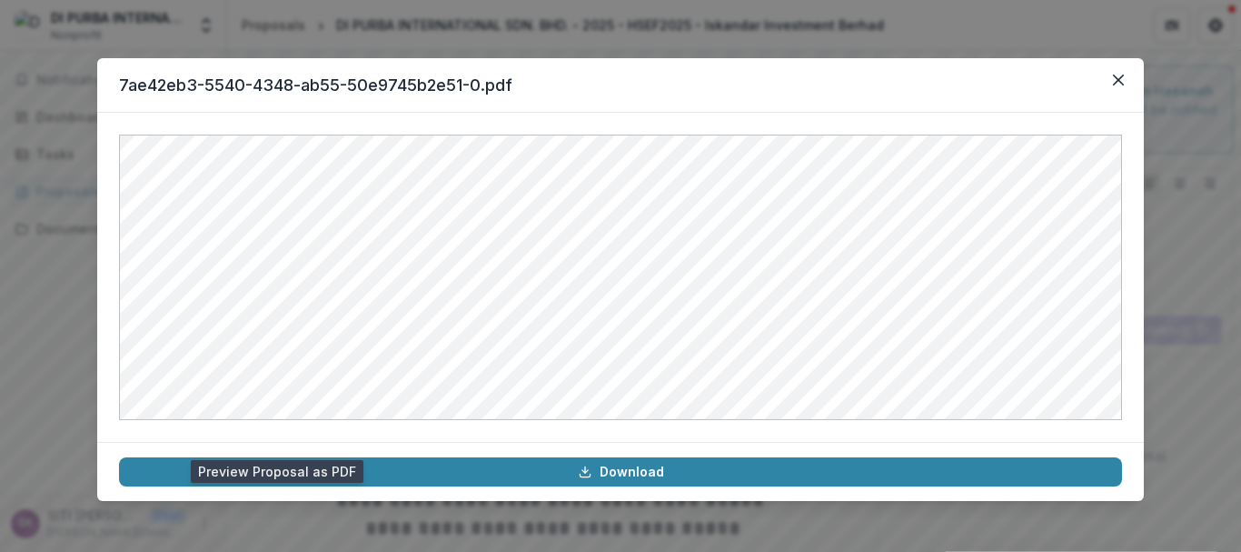
click at [1209, 70] on div "7ae42eb3-5540-4348-ab55-50e9745b2e51-0.pdf Download" at bounding box center [620, 276] width 1241 height 552
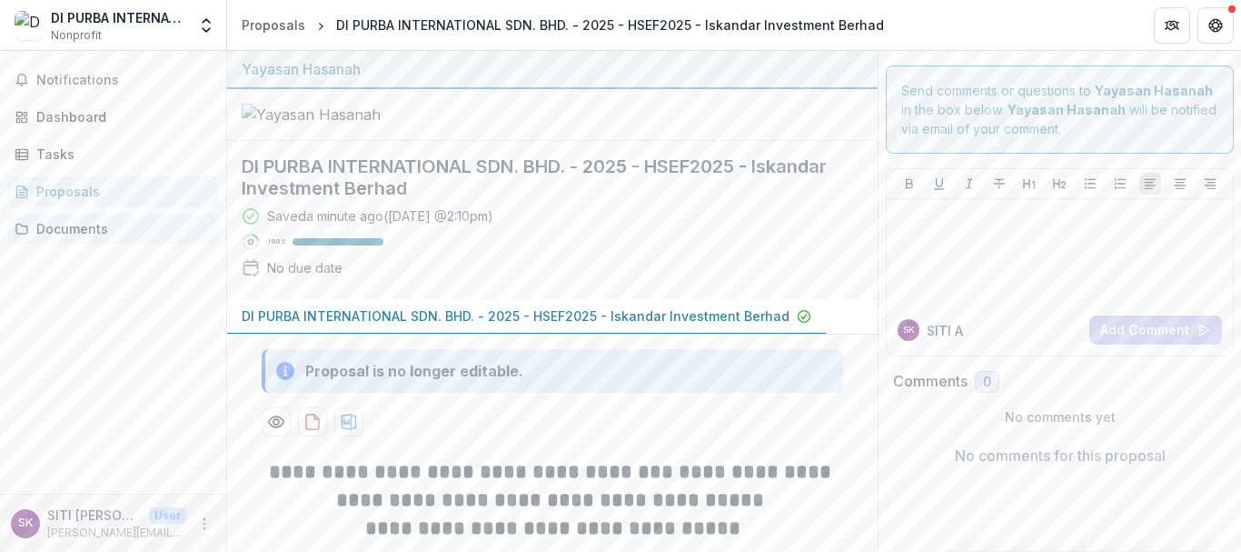
click at [94, 237] on div "Documents" at bounding box center [120, 228] width 168 height 19
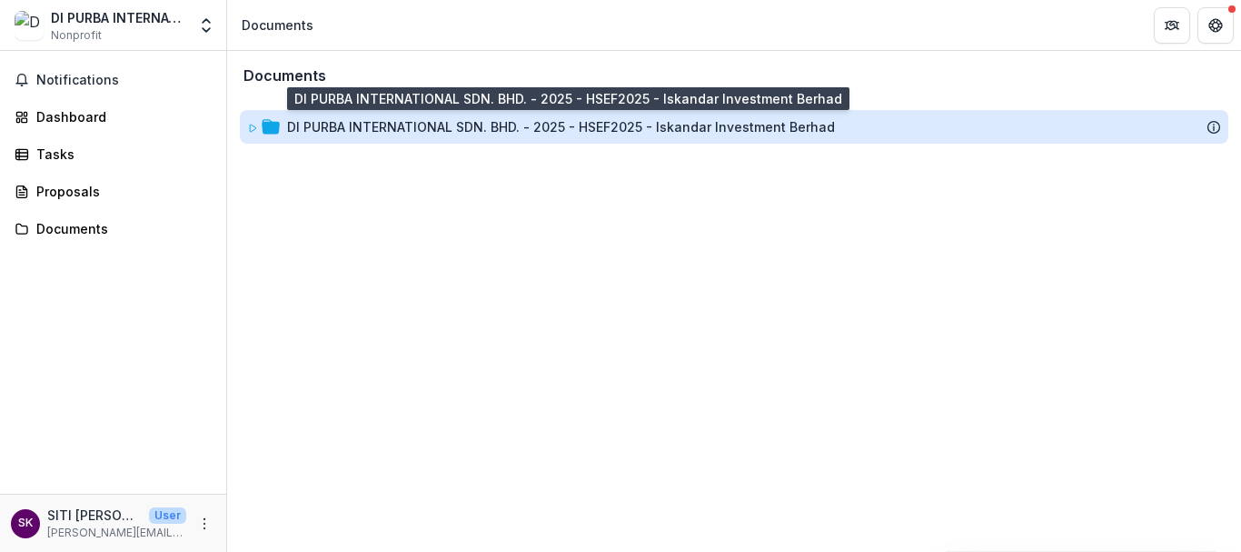
click at [500, 132] on div "DI PURBA INTERNATIONAL SDN. BHD. - 2025 - HSEF2025 - Iskandar Investment Berhad" at bounding box center [561, 126] width 548 height 19
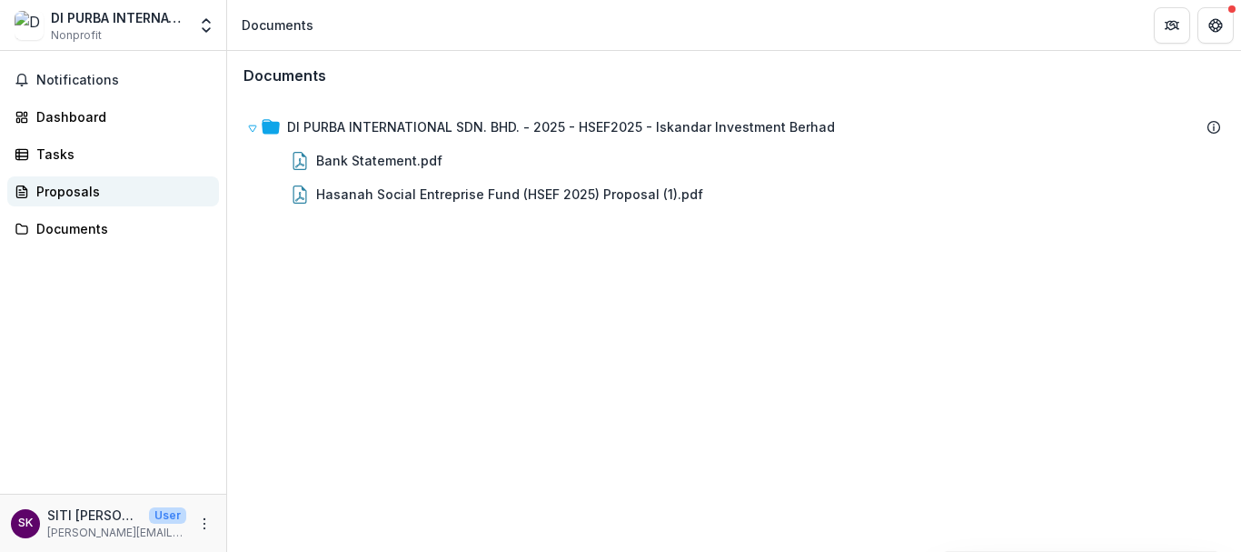
click at [133, 195] on div "Proposals" at bounding box center [120, 191] width 168 height 19
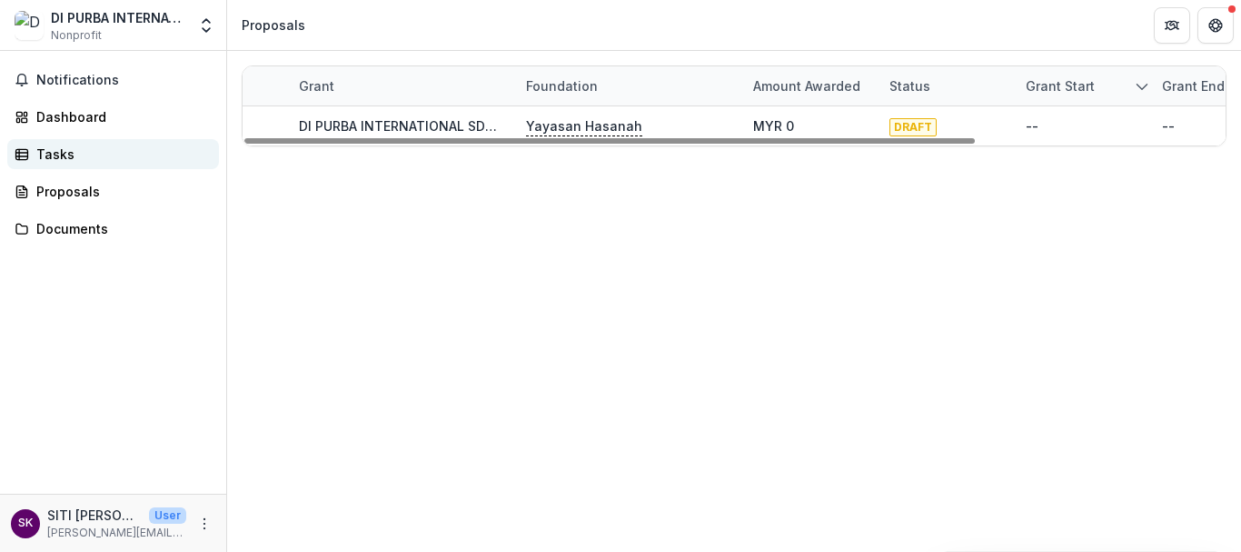
click at [64, 158] on div "Tasks" at bounding box center [120, 153] width 168 height 19
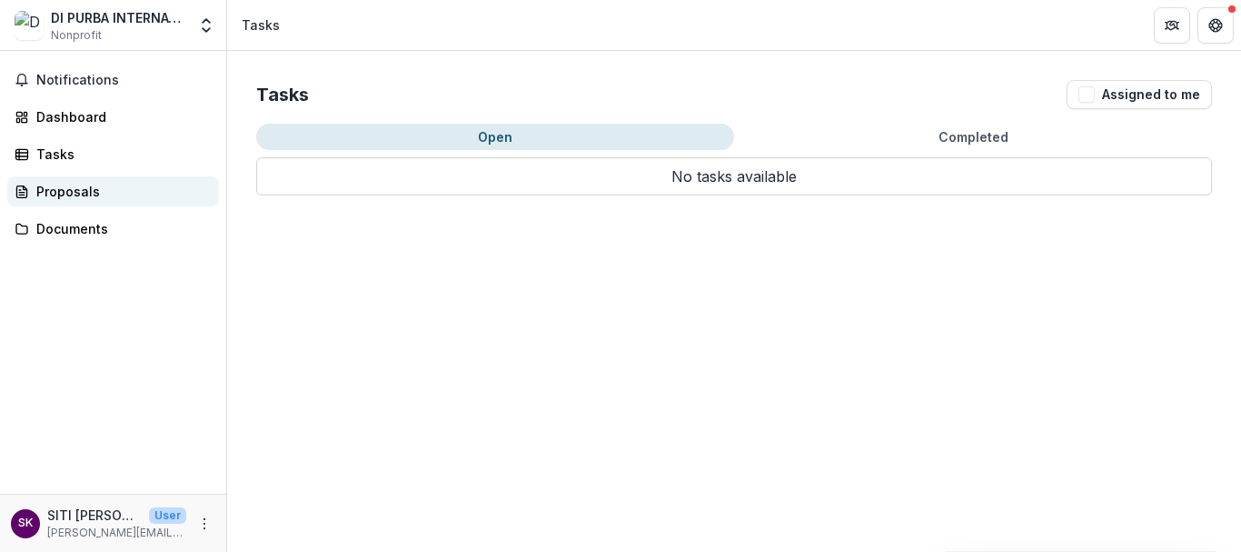
click at [112, 191] on div "Proposals" at bounding box center [120, 191] width 168 height 19
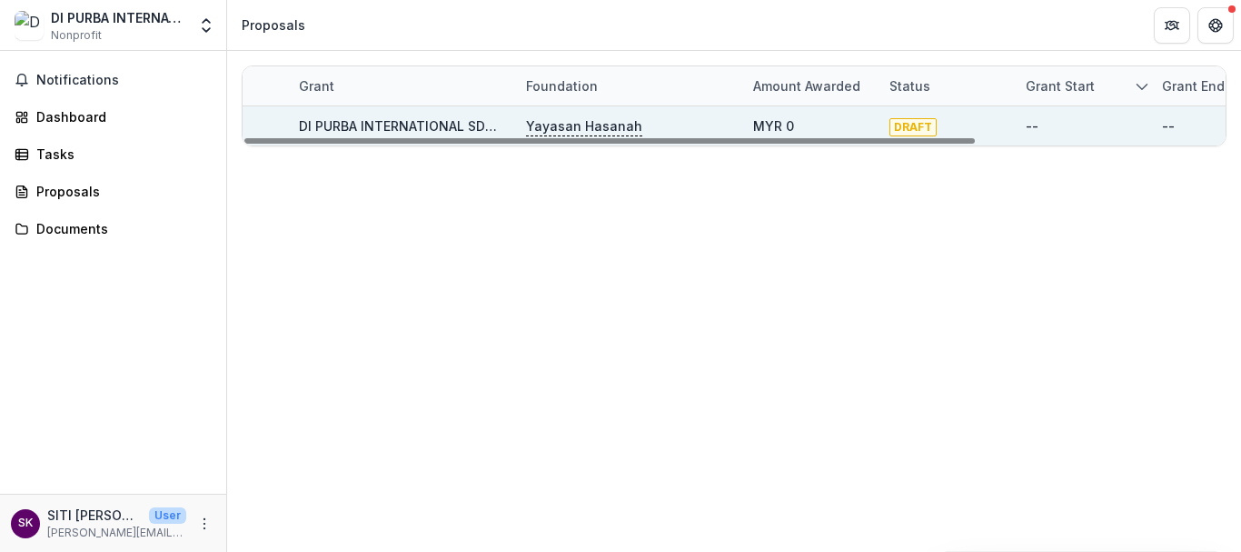
click at [929, 116] on div "DRAFT" at bounding box center [913, 125] width 47 height 20
click at [596, 130] on p "Yayasan Hasanah" at bounding box center [584, 126] width 116 height 20
click at [433, 116] on div "DI PURBA INTERNATIONAL SDN. BHD. - 2025 - HSEF2025 - Iskandar Investment Berhad" at bounding box center [401, 125] width 205 height 19
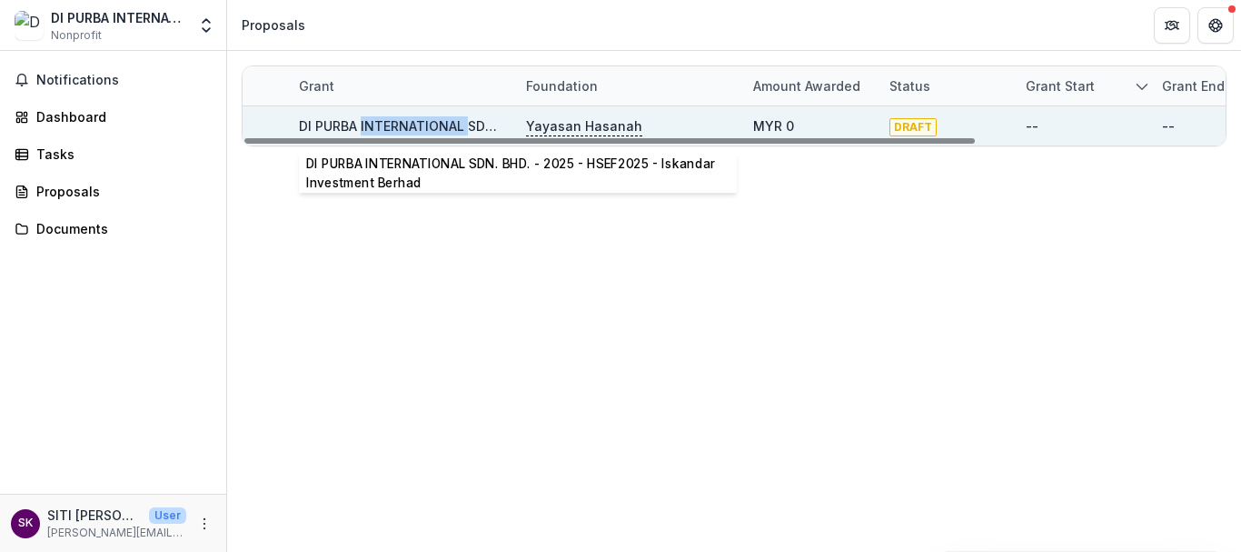
click at [433, 116] on div "DI PURBA INTERNATIONAL SDN. BHD. - 2025 - HSEF2025 - Iskandar Investment Berhad" at bounding box center [401, 125] width 205 height 19
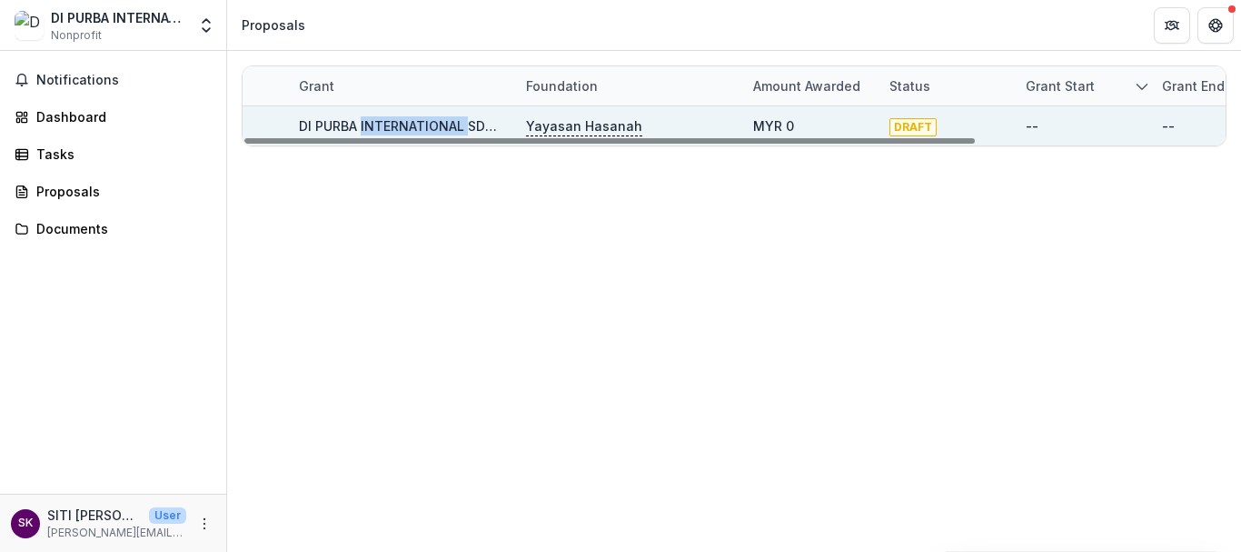
click at [1037, 122] on div "--" at bounding box center [1032, 125] width 13 height 19
click at [1164, 123] on div "--" at bounding box center [1168, 125] width 13 height 19
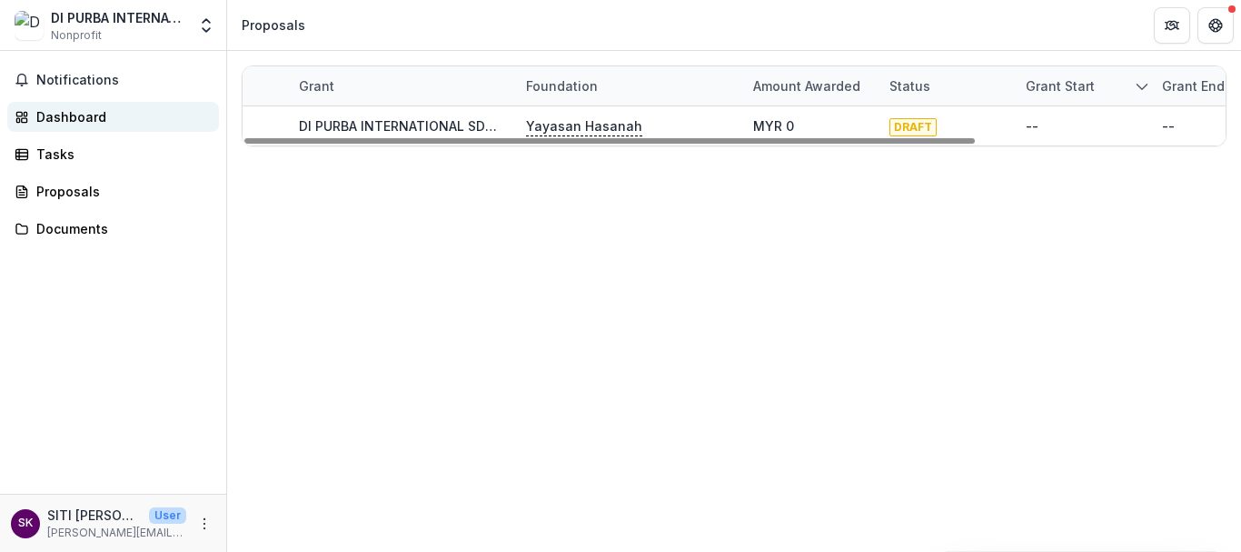
click at [73, 119] on div "Dashboard" at bounding box center [120, 116] width 168 height 19
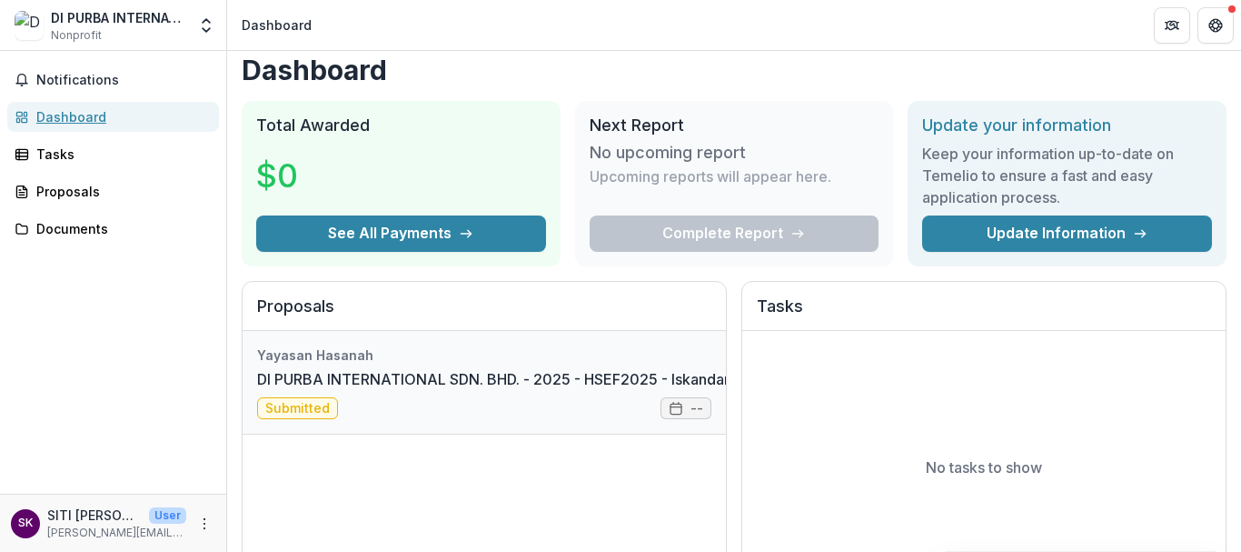
scroll to position [18, 0]
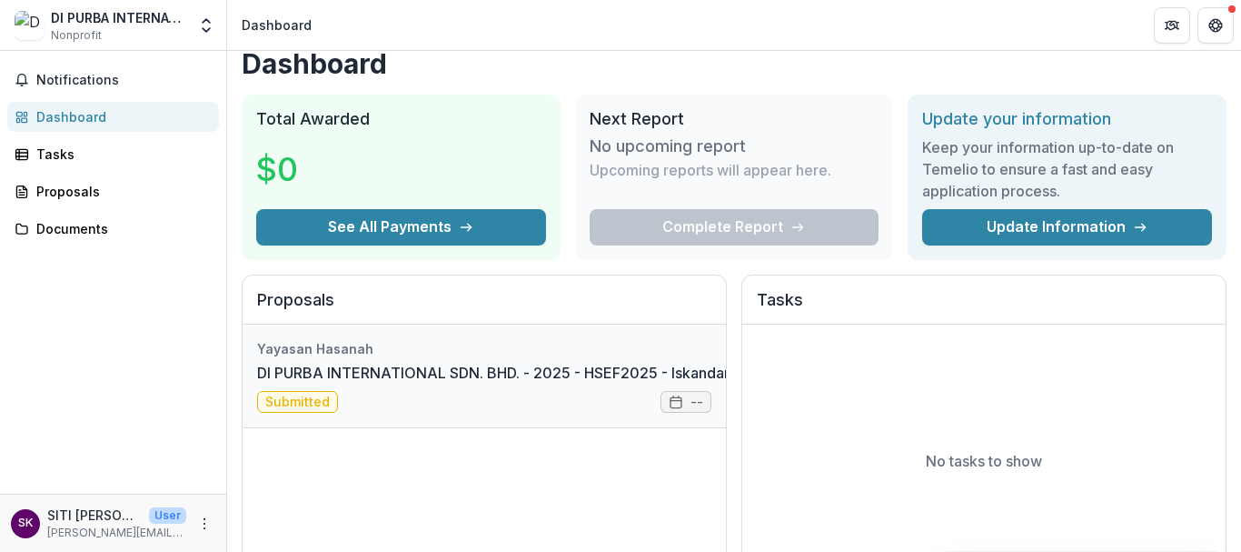
click at [694, 383] on link "DI PURBA INTERNATIONAL SDN. BHD. - 2025 - HSEF2025 - Iskandar Investment Berhad" at bounding box center [559, 373] width 605 height 22
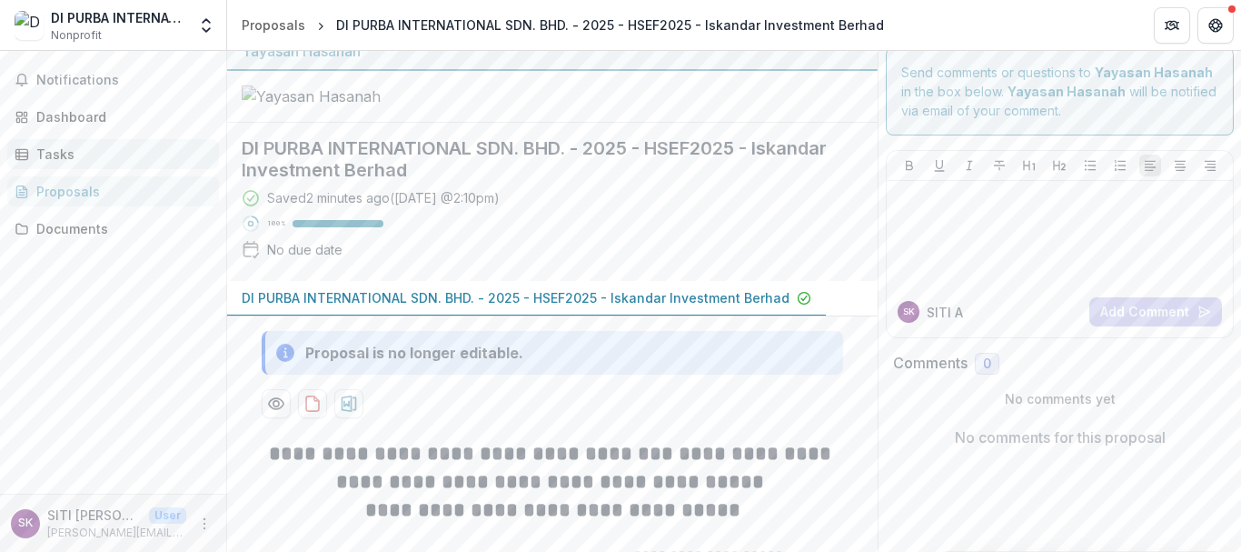
click at [134, 143] on link "Tasks" at bounding box center [113, 154] width 212 height 30
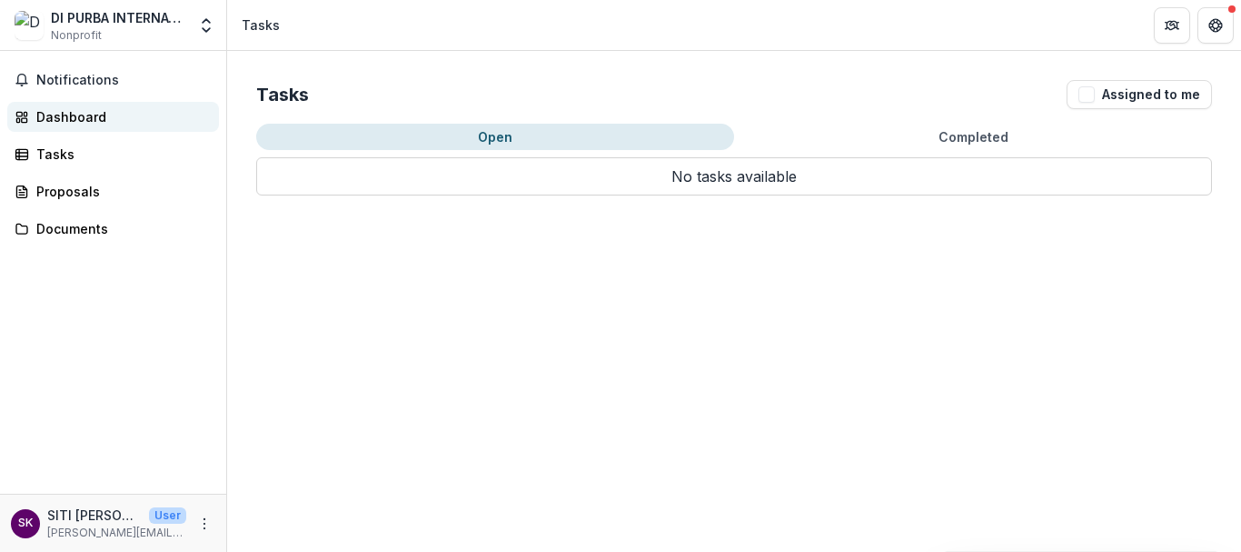
click at [147, 110] on div "Dashboard" at bounding box center [120, 116] width 168 height 19
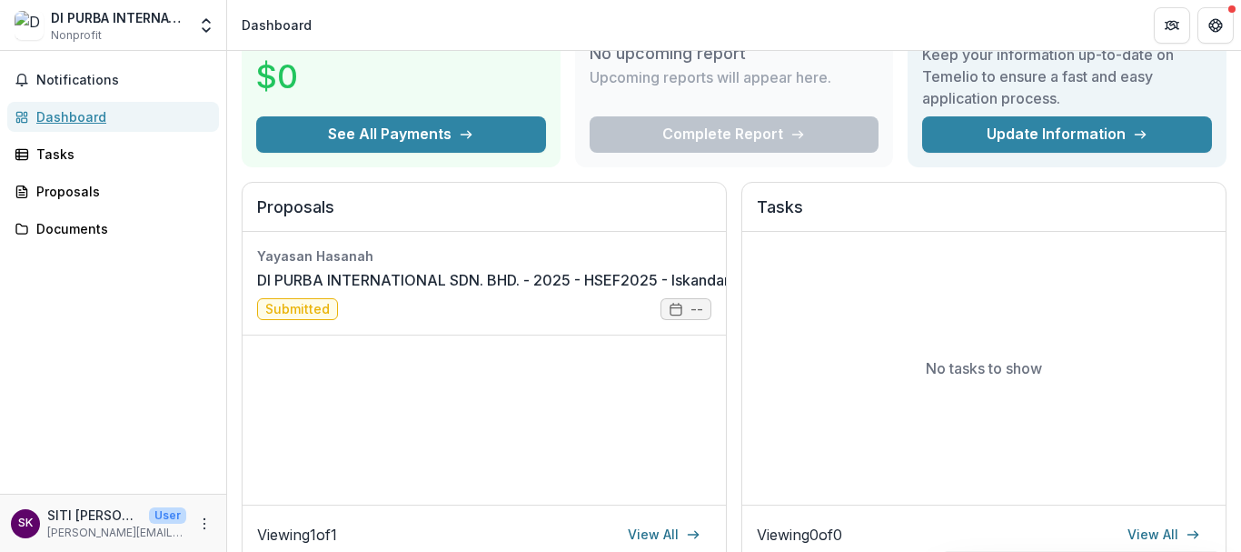
scroll to position [109, 0]
